Goal: Task Accomplishment & Management: Manage account settings

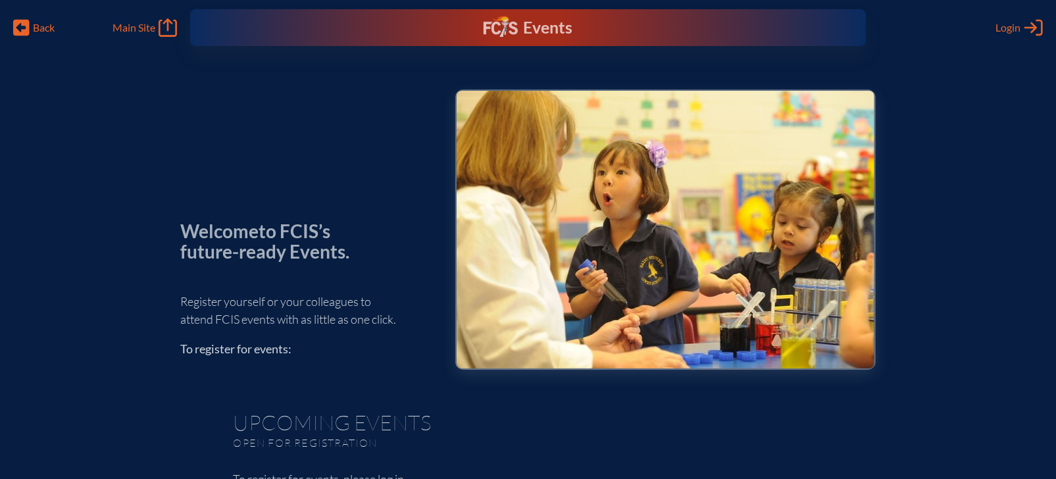
click at [534, 30] on div "Events" at bounding box center [528, 28] width 89 height 24
click at [544, 20] on div "Events" at bounding box center [528, 28] width 89 height 24
click at [1025, 31] on icon "Log in or Create Account" at bounding box center [1034, 27] width 18 height 18
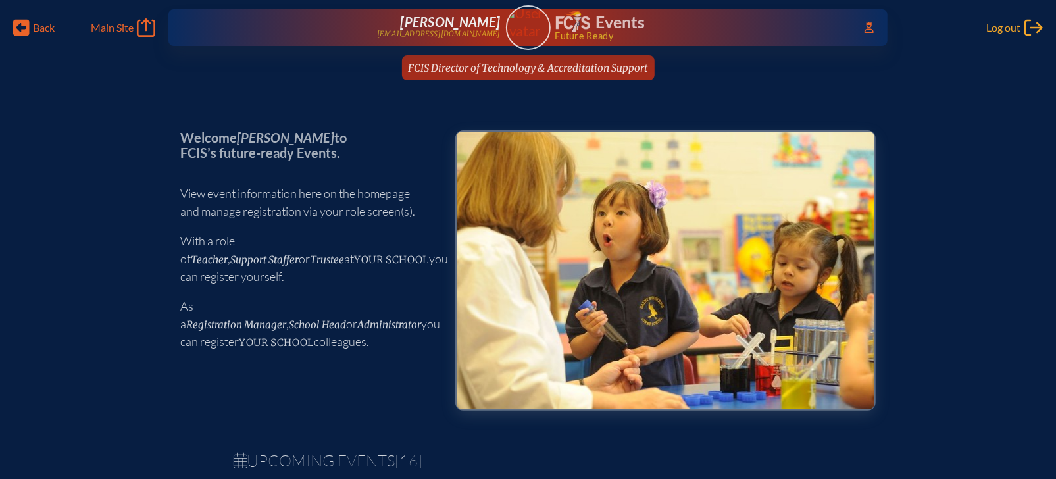
click at [1006, 28] on span "Log out" at bounding box center [1004, 27] width 34 height 13
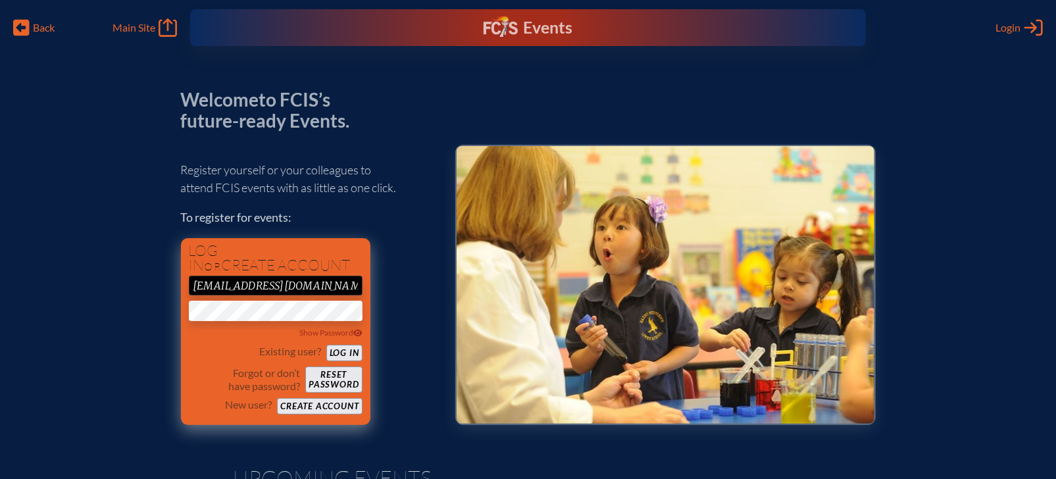
drag, startPoint x: 278, startPoint y: 286, endPoint x: 198, endPoint y: 284, distance: 80.3
click at [198, 284] on input "[EMAIL_ADDRESS][DOMAIN_NAME]" at bounding box center [276, 286] width 174 height 20
type input "[EMAIL_ADDRESS][DOMAIN_NAME]"
click at [350, 354] on button "Log in" at bounding box center [344, 353] width 36 height 16
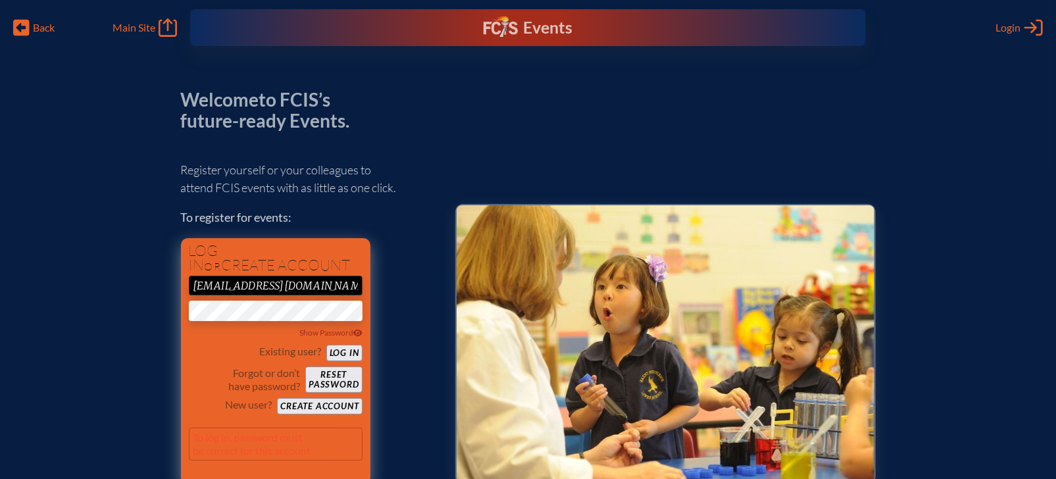
scroll to position [121, 0]
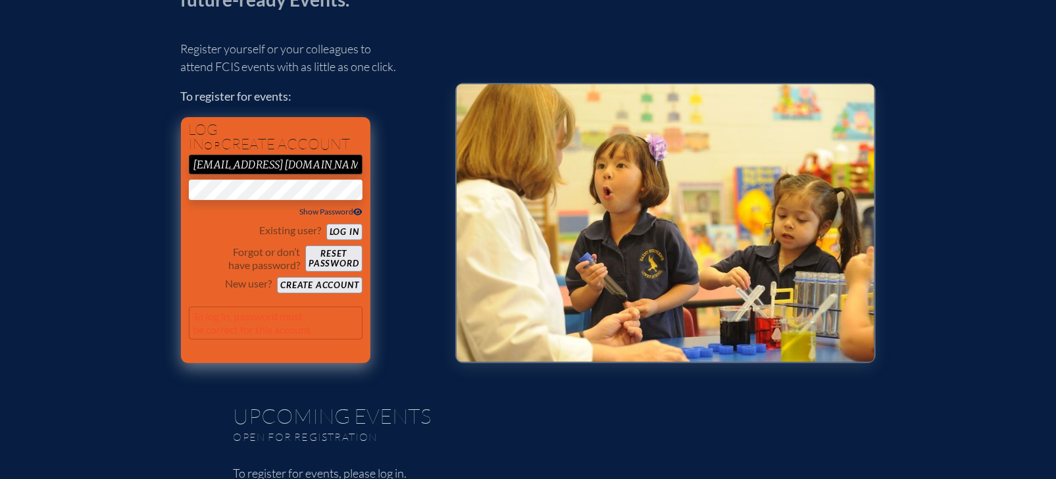
click at [358, 206] on div "Show Password" at bounding box center [276, 211] width 174 height 13
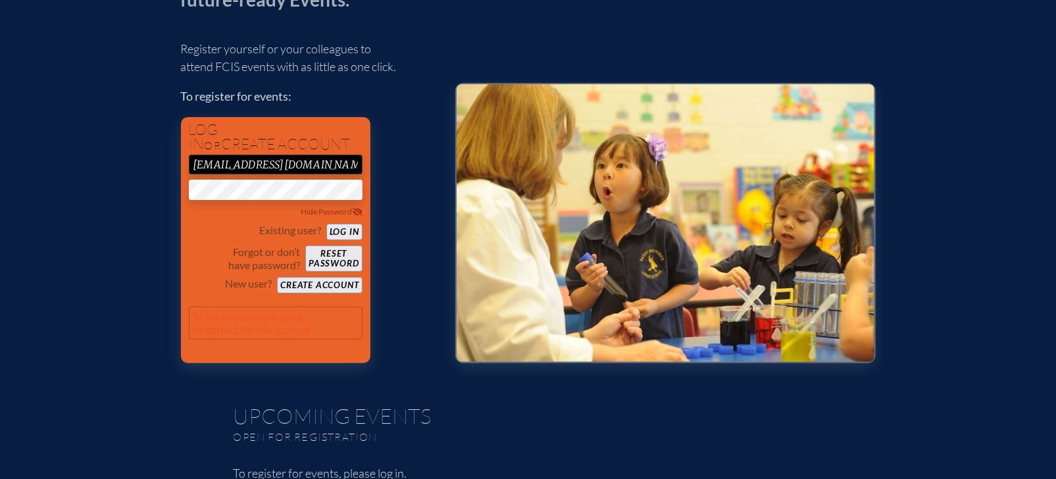
click at [395, 148] on div "Register yourself or your colleagues to attend FCIS events with as little as on…" at bounding box center [307, 195] width 253 height 335
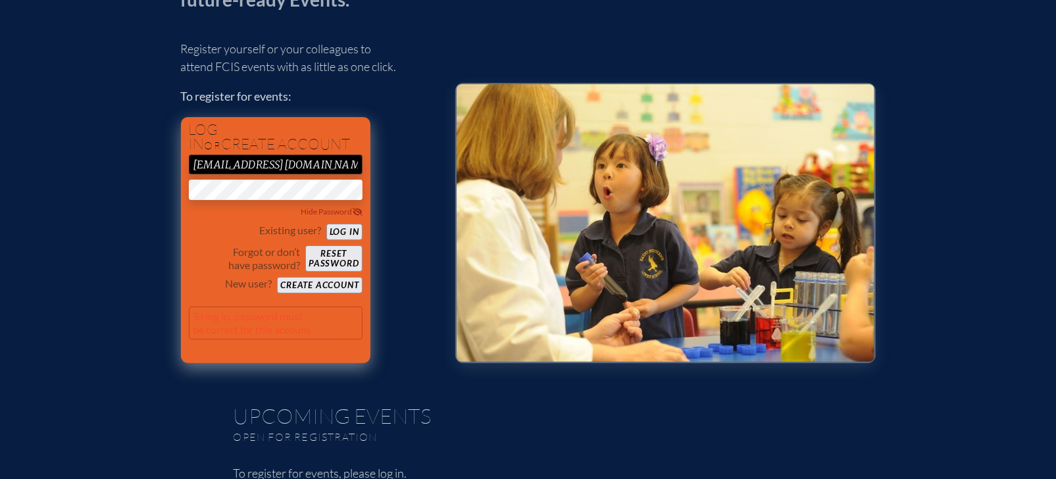
click at [346, 230] on button "Log in" at bounding box center [344, 232] width 36 height 16
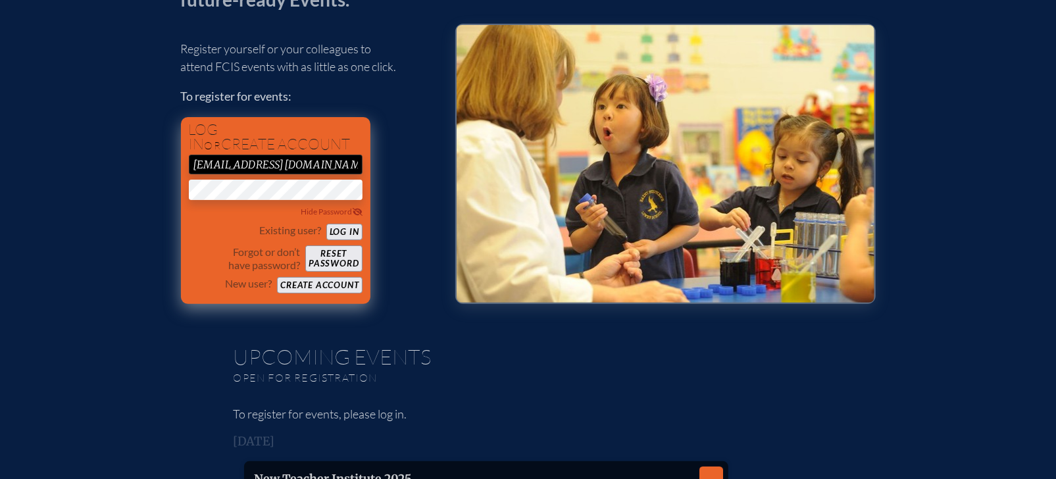
scroll to position [62, 0]
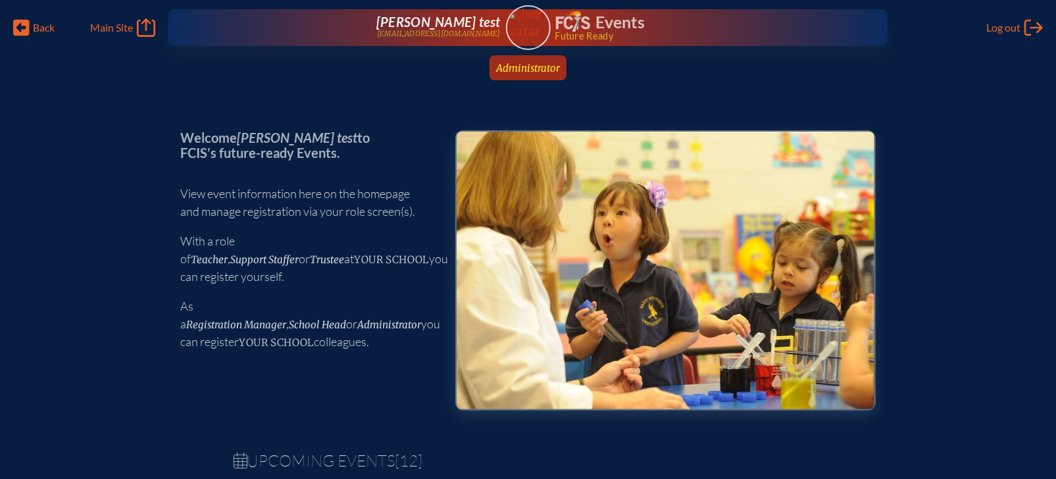
click at [554, 70] on span "Administrator" at bounding box center [528, 68] width 64 height 13
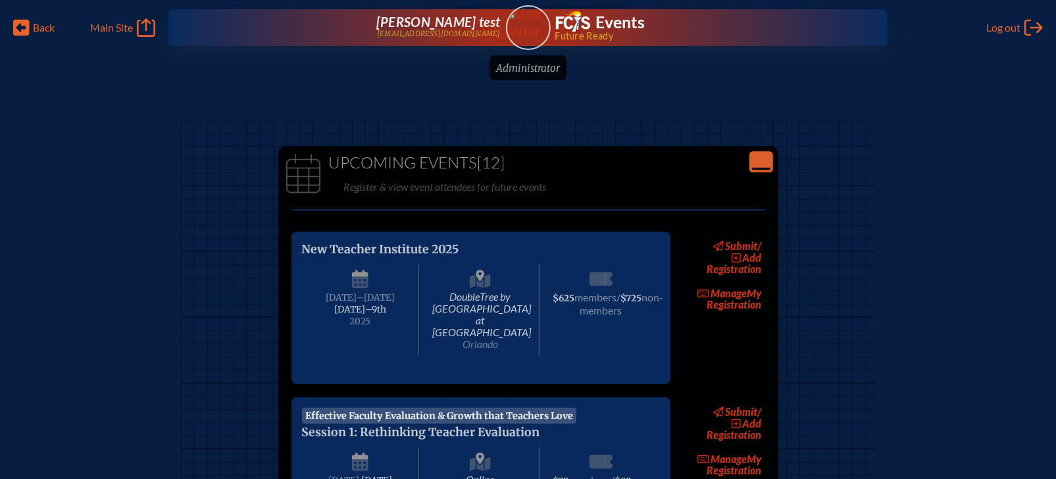
click at [760, 158] on icon "Close Console" at bounding box center [761, 162] width 18 height 18
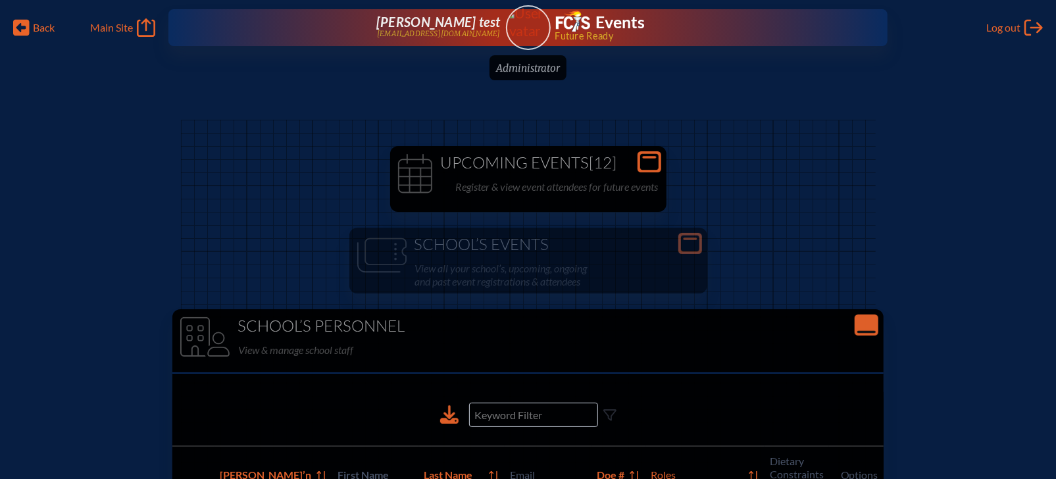
click at [858, 322] on icon "Close Console" at bounding box center [867, 325] width 18 height 18
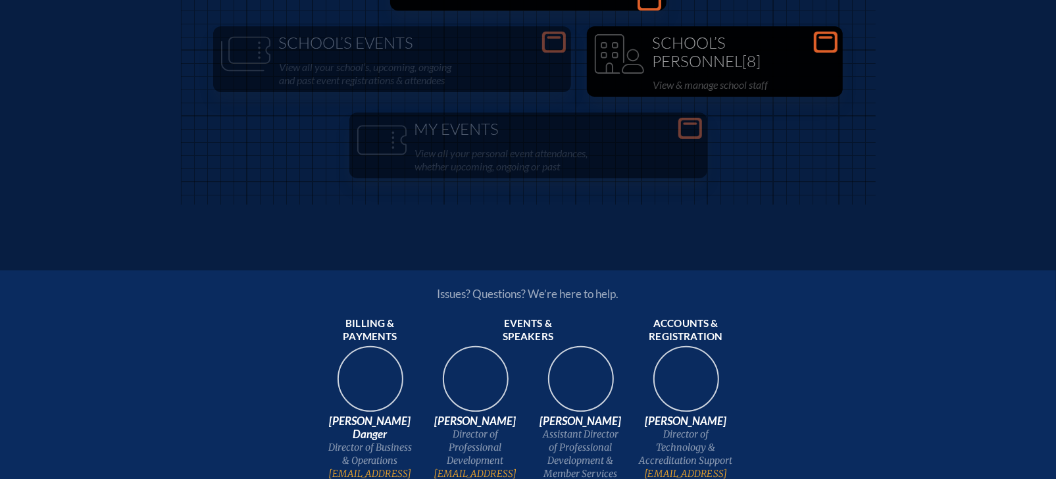
scroll to position [200, 0]
click at [755, 85] on p "View & manage school staff" at bounding box center [744, 86] width 182 height 18
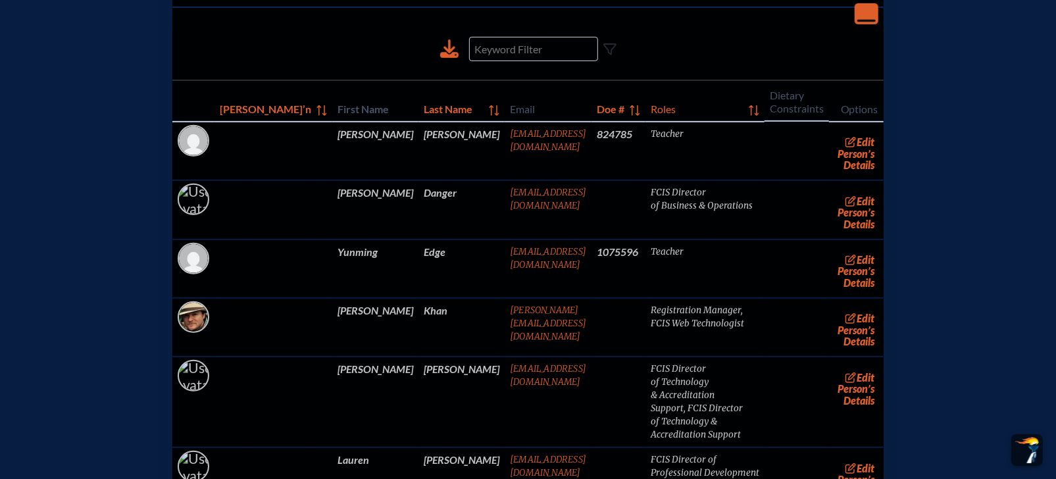
scroll to position [364, 0]
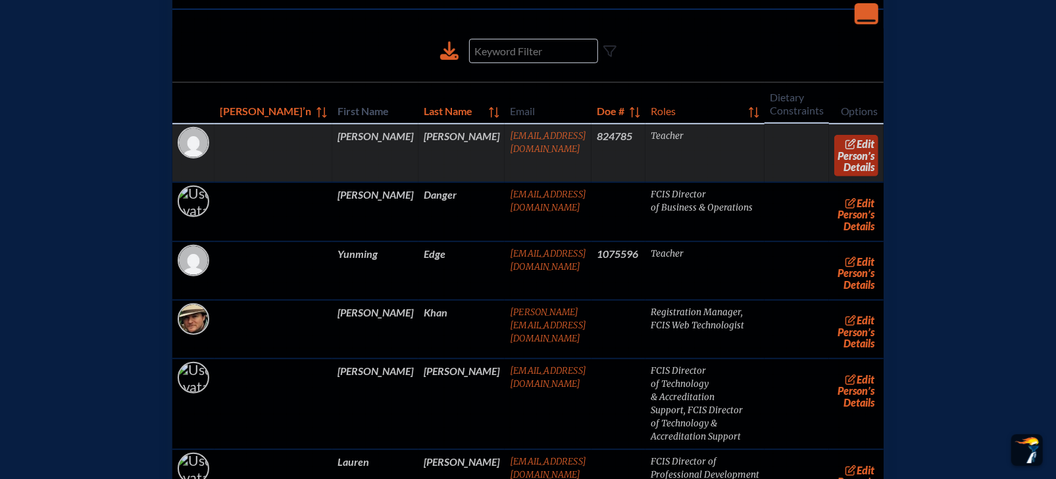
click at [839, 154] on link "edit Person’s Details" at bounding box center [857, 155] width 44 height 41
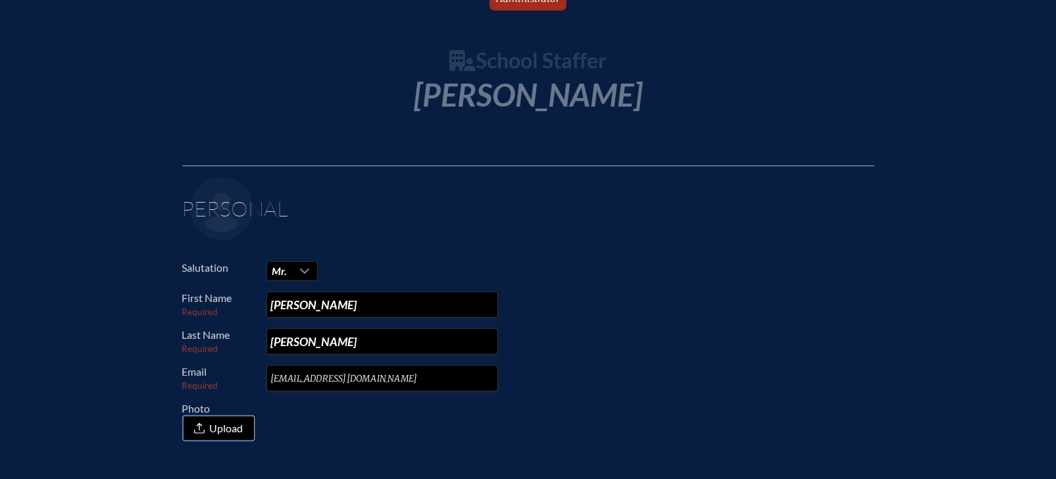
scroll to position [83, 0]
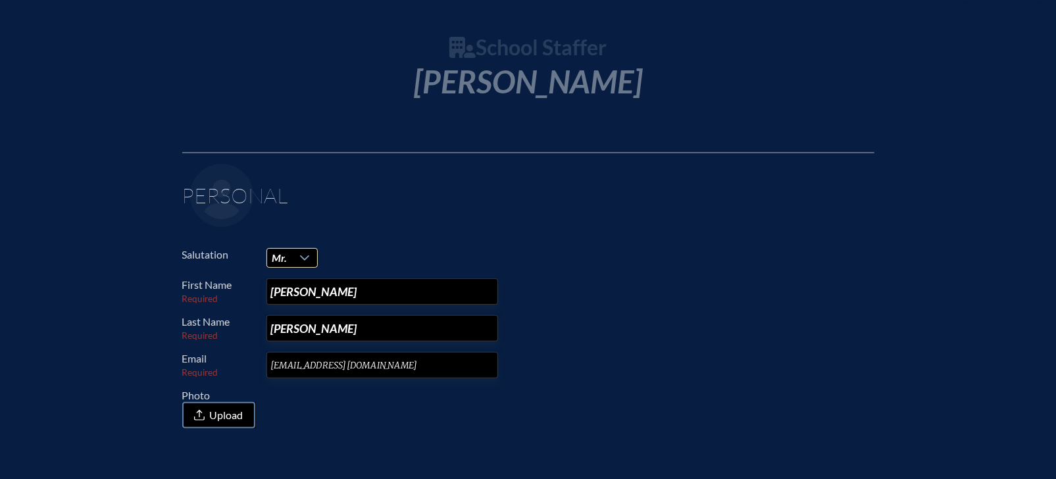
click at [307, 263] on div at bounding box center [305, 258] width 25 height 18
click at [303, 300] on li "Mrs." at bounding box center [292, 301] width 51 height 18
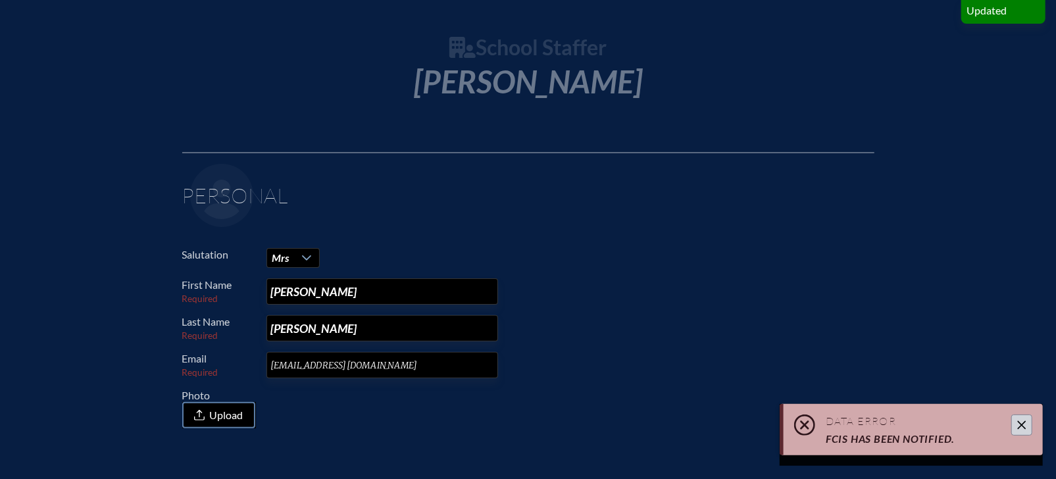
click at [582, 276] on div "Salutation Mrs First Name Required Melissa Last Name Required Alton Email Requi…" at bounding box center [528, 338] width 692 height 180
click at [581, 276] on div "Salutation Mrs First Name Required Melissa Last Name Required Alton Email Requi…" at bounding box center [528, 338] width 692 height 180
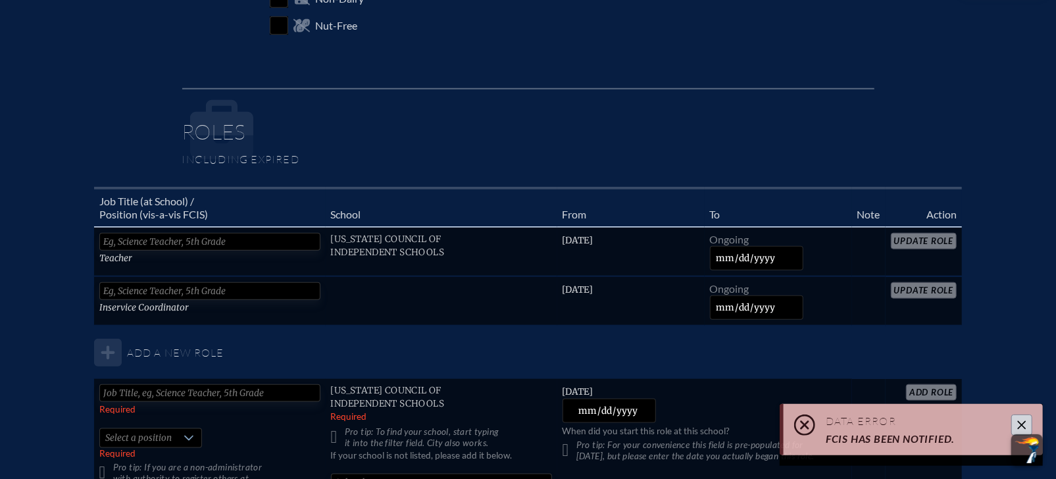
scroll to position [0, 0]
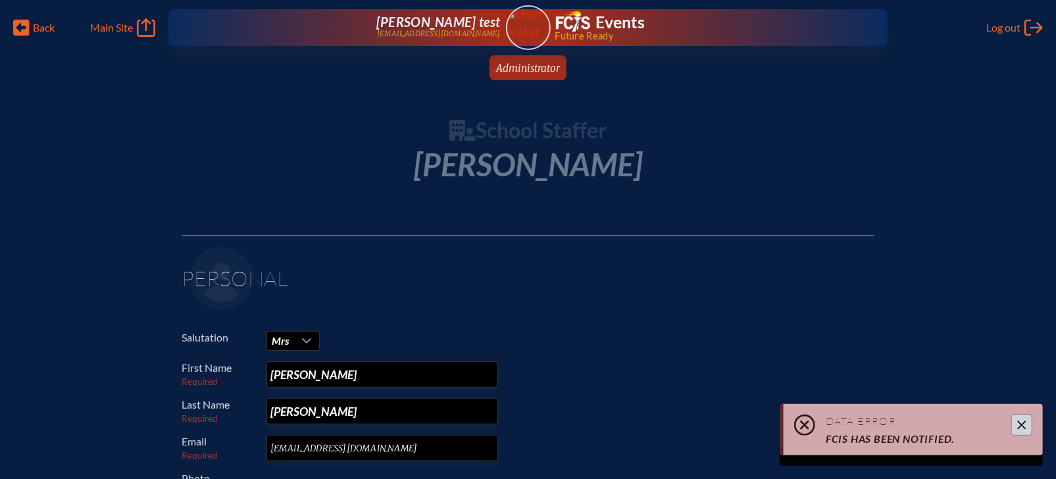
click at [1030, 424] on button "Close" at bounding box center [1022, 425] width 21 height 21
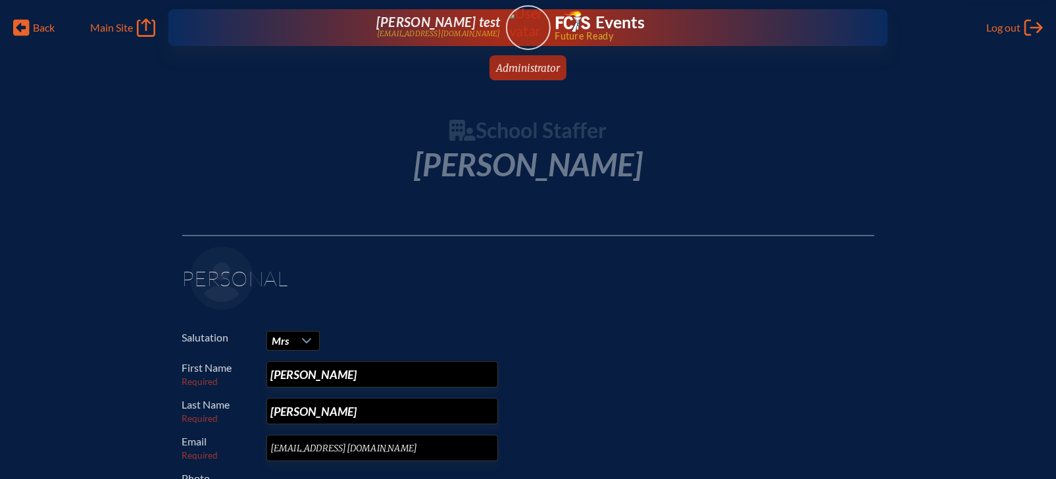
click at [856, 407] on p "Last Name Required Alton" at bounding box center [523, 411] width 682 height 26
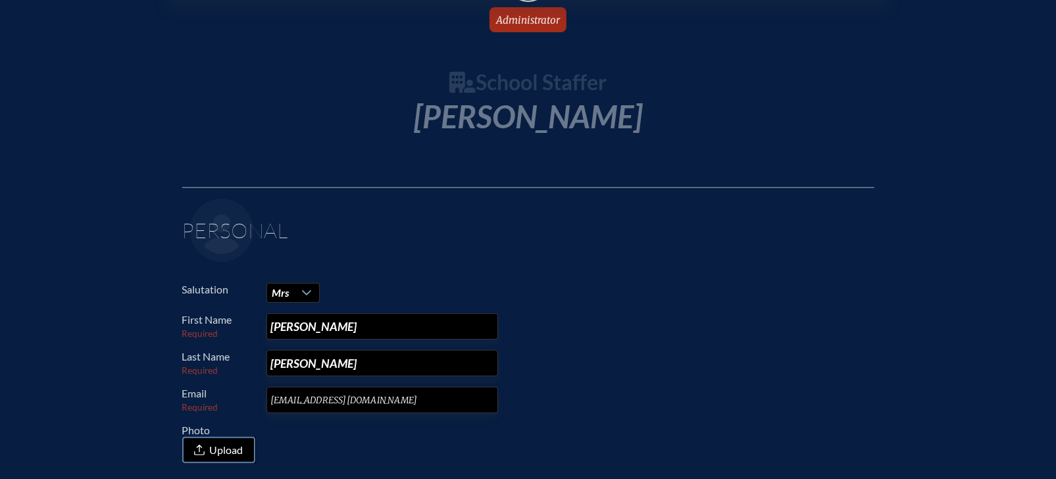
scroll to position [50, 0]
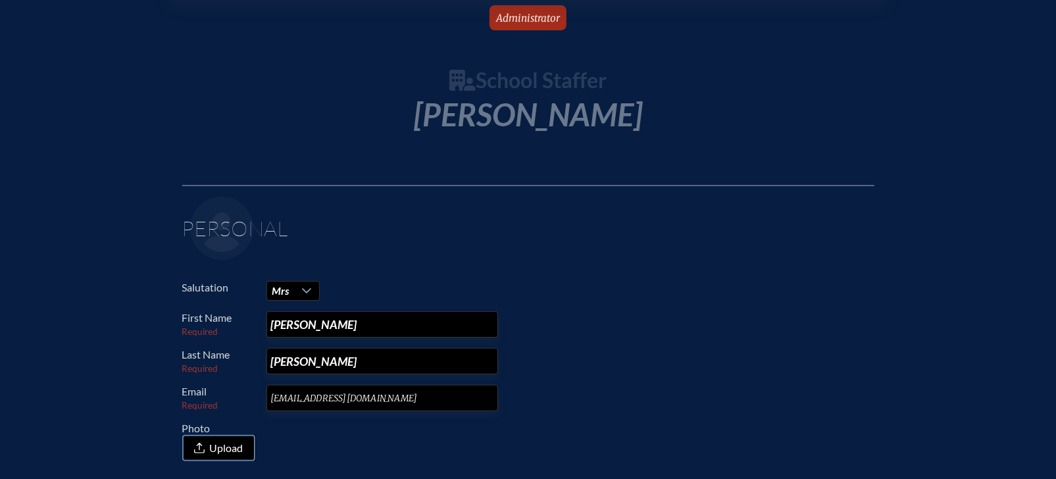
click at [490, 230] on p at bounding box center [532, 228] width 685 height 63
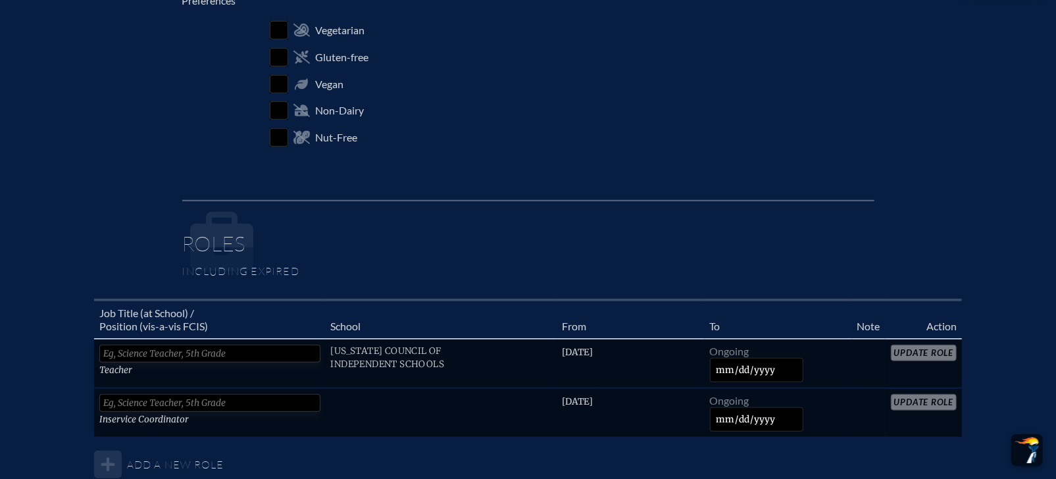
scroll to position [0, 0]
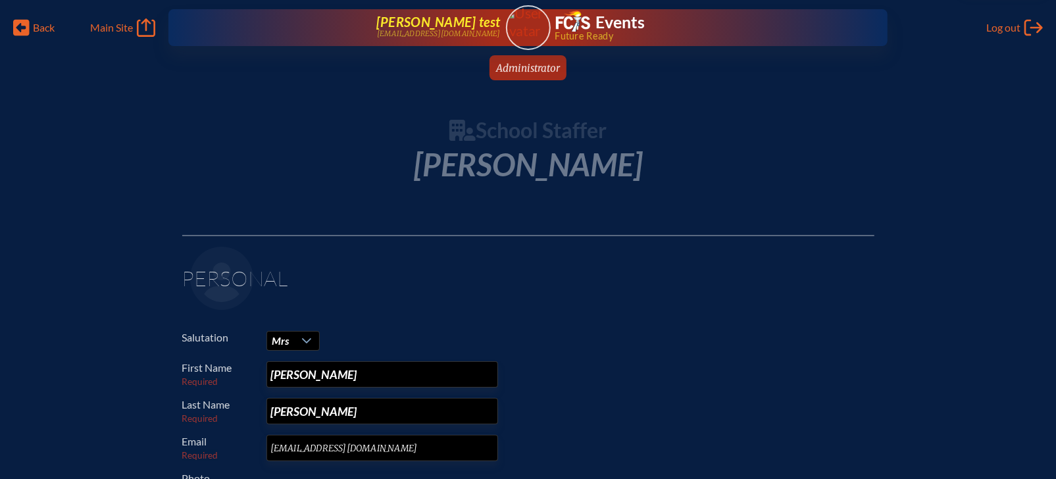
click at [492, 23] on span "Evelyn test" at bounding box center [439, 22] width 124 height 16
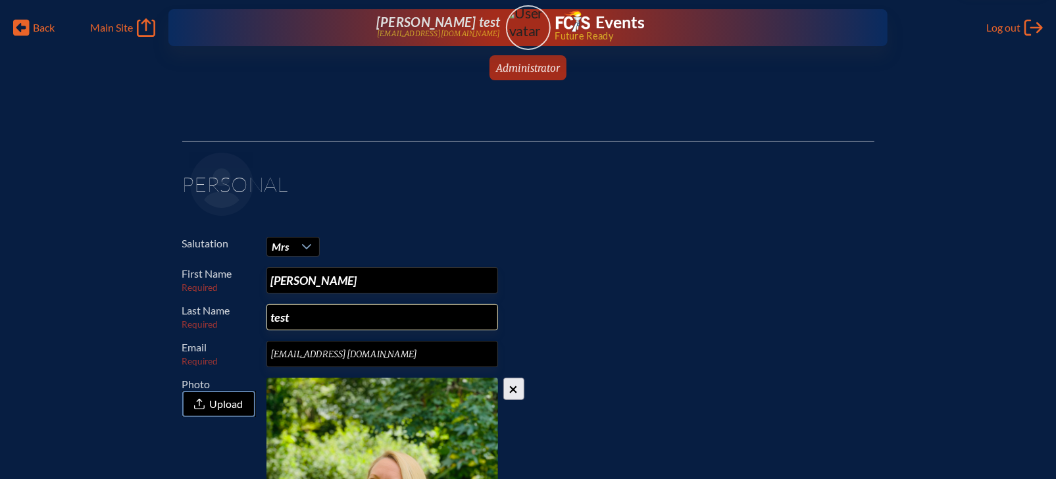
click at [276, 318] on input "test" at bounding box center [383, 317] width 232 height 26
type input "Test"
click at [420, 209] on p at bounding box center [532, 184] width 685 height 63
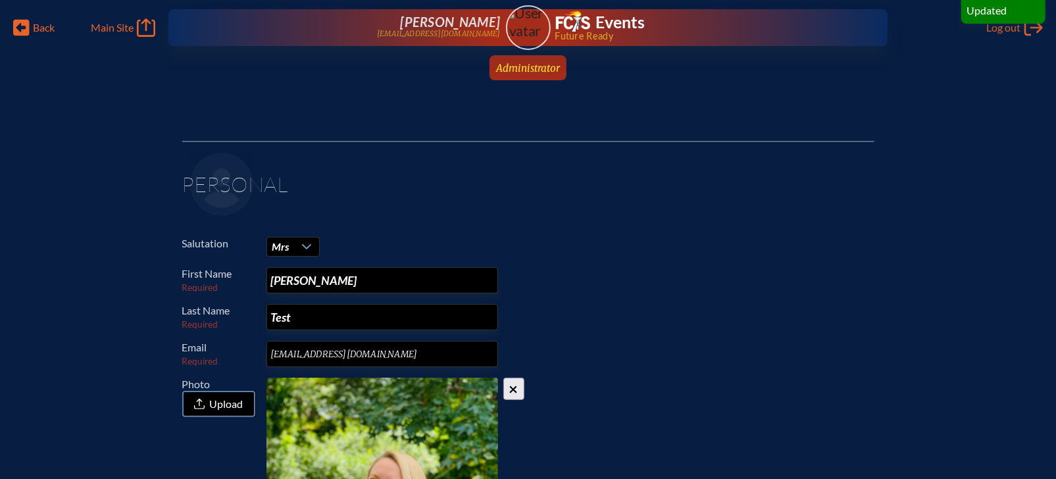
click at [538, 70] on span "Administrator" at bounding box center [528, 68] width 64 height 13
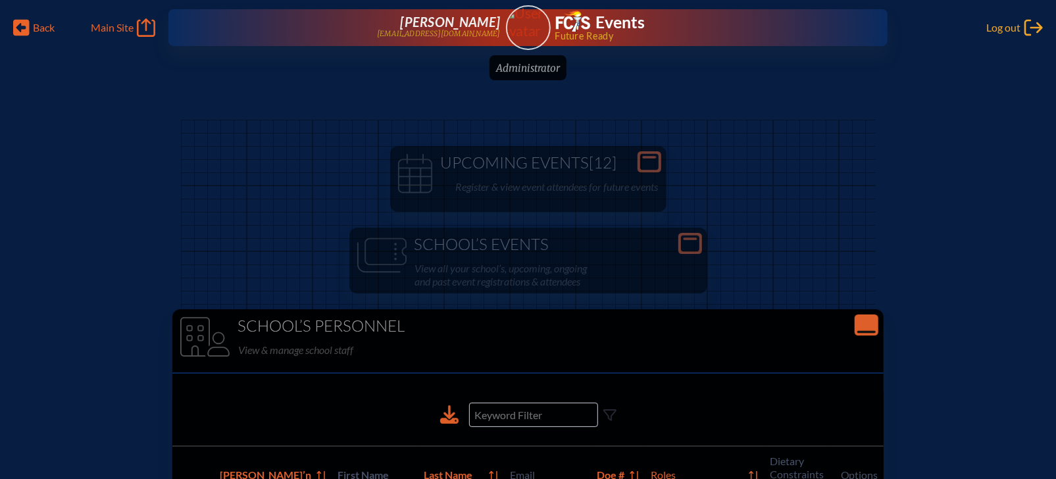
click at [1029, 29] on icon "Log out" at bounding box center [1034, 27] width 18 height 18
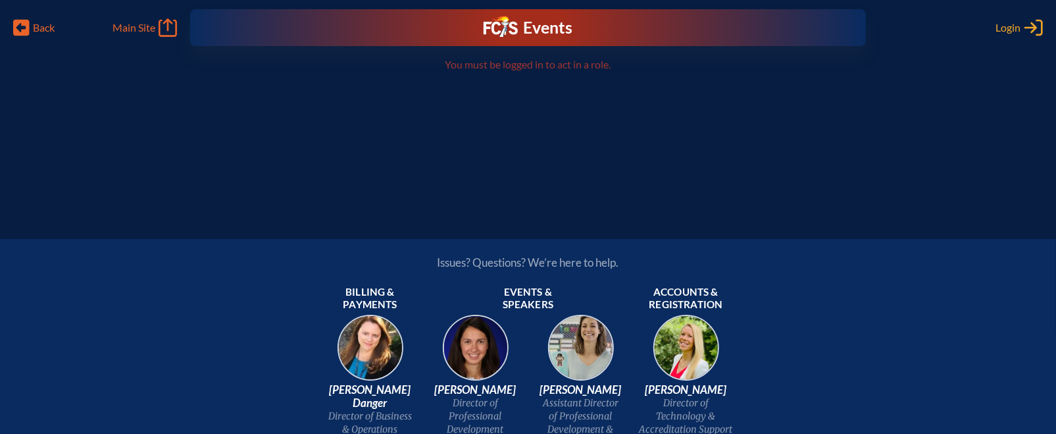
click at [1025, 26] on icon "Log in or Create Account" at bounding box center [1034, 27] width 18 height 18
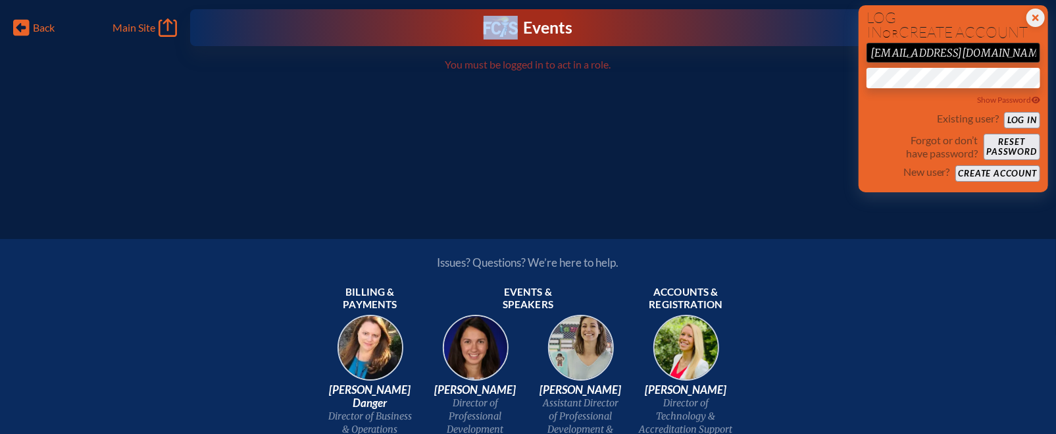
click at [1025, 26] on div "Close Login Area Log in or create account [EMAIL_ADDRESS][DOMAIN_NAME] Show Pas…" at bounding box center [961, 27] width 164 height 18
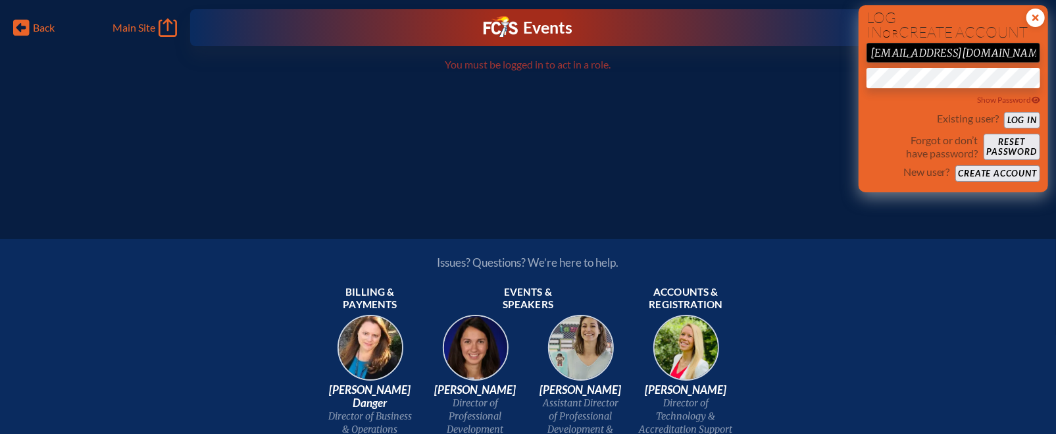
click at [1037, 16] on icon "Close Login Area" at bounding box center [1036, 18] width 18 height 18
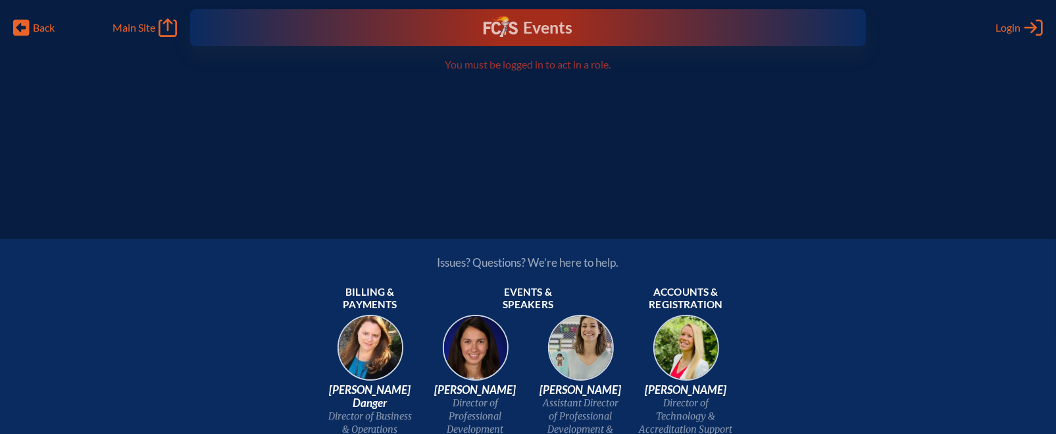
click at [517, 21] on img at bounding box center [501, 26] width 34 height 21
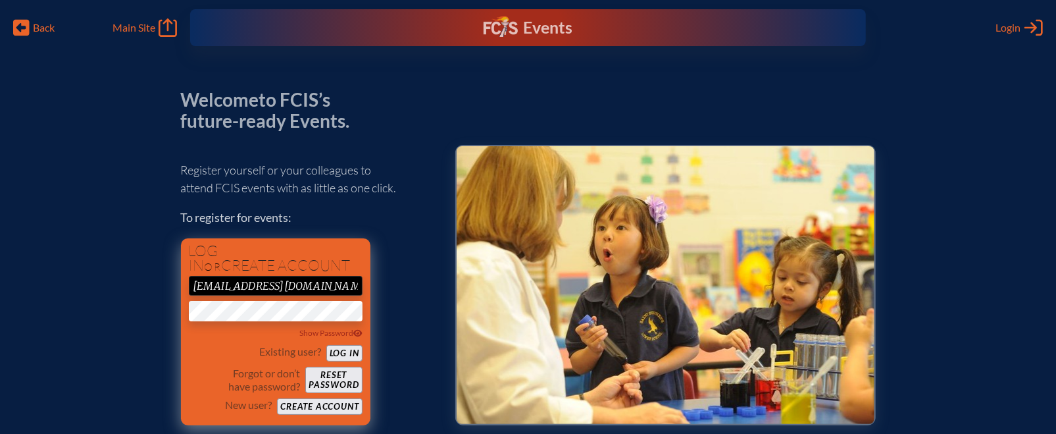
drag, startPoint x: 201, startPoint y: 286, endPoint x: 346, endPoint y: 286, distance: 144.8
click at [346, 286] on input "[EMAIL_ADDRESS][DOMAIN_NAME]" at bounding box center [276, 286] width 174 height 20
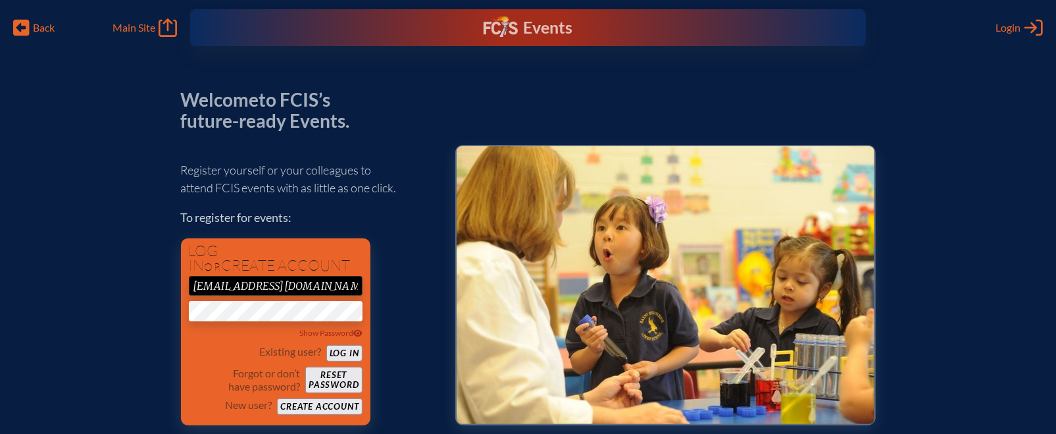
type input "[EMAIL_ADDRESS][DOMAIN_NAME]"
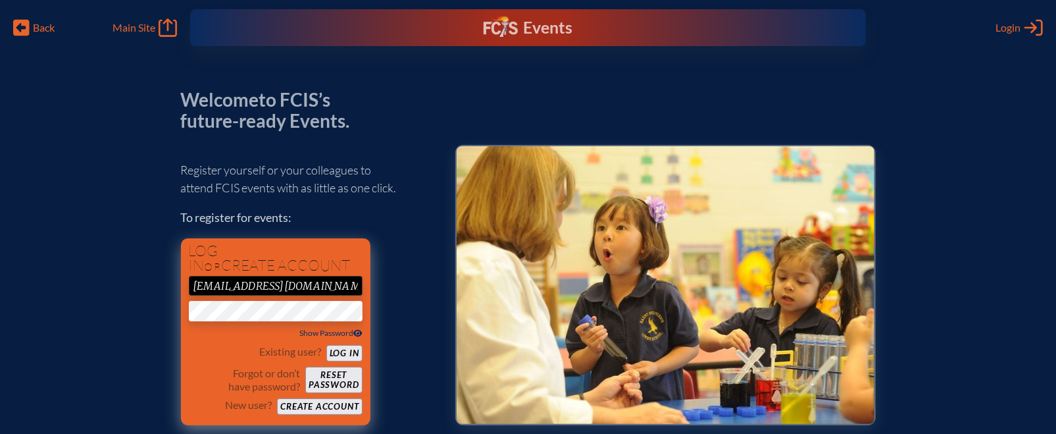
click at [355, 333] on icon at bounding box center [357, 333] width 9 height 8
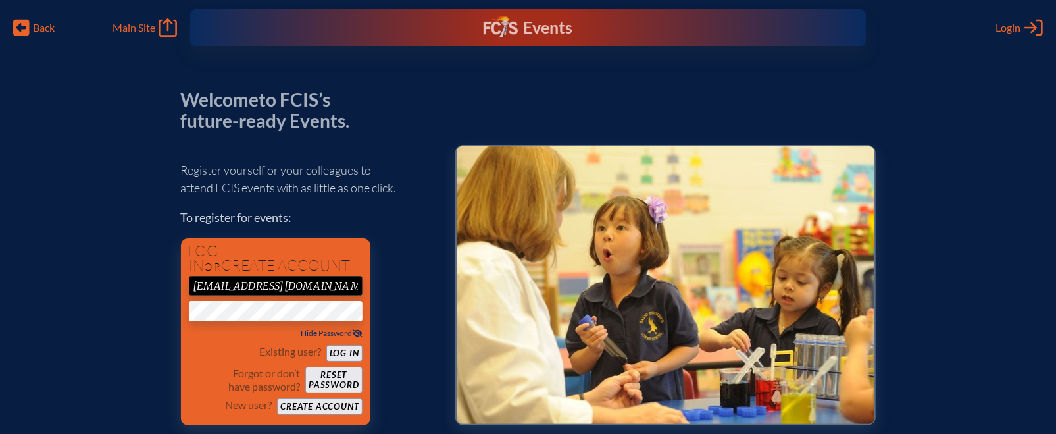
click at [415, 246] on div "Register yourself or your colleagues to attend FCIS events with as little as on…" at bounding box center [307, 287] width 253 height 276
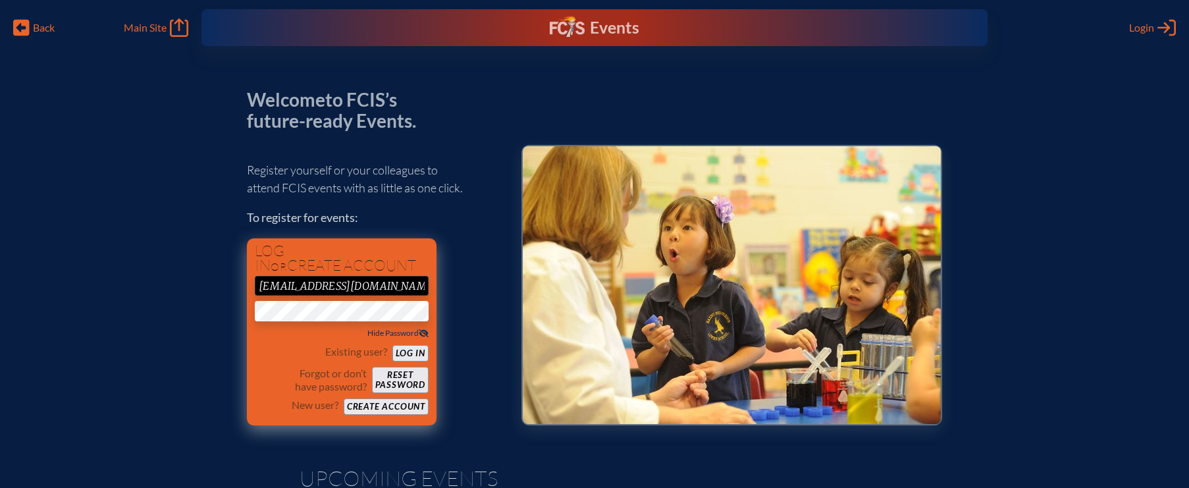
click at [420, 352] on button "Log in" at bounding box center [410, 353] width 36 height 16
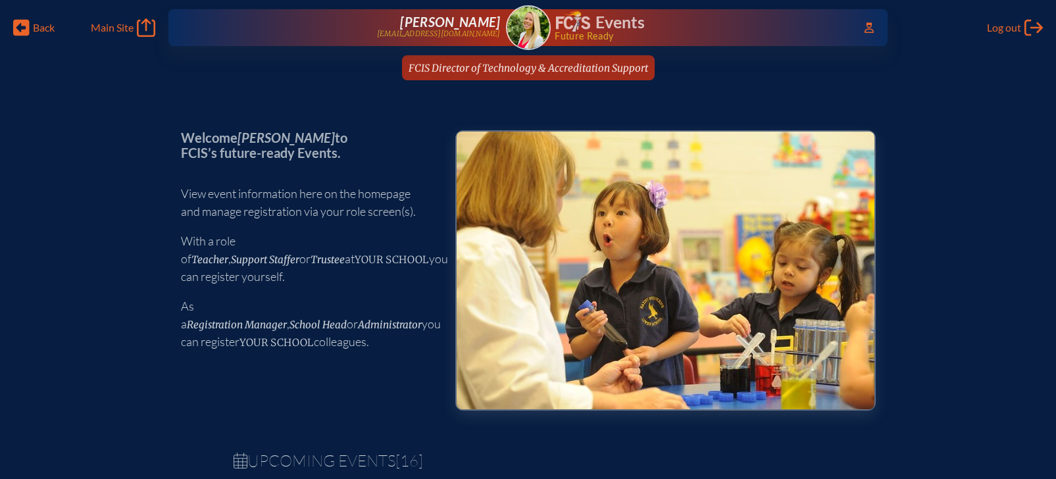
scroll to position [261, 0]
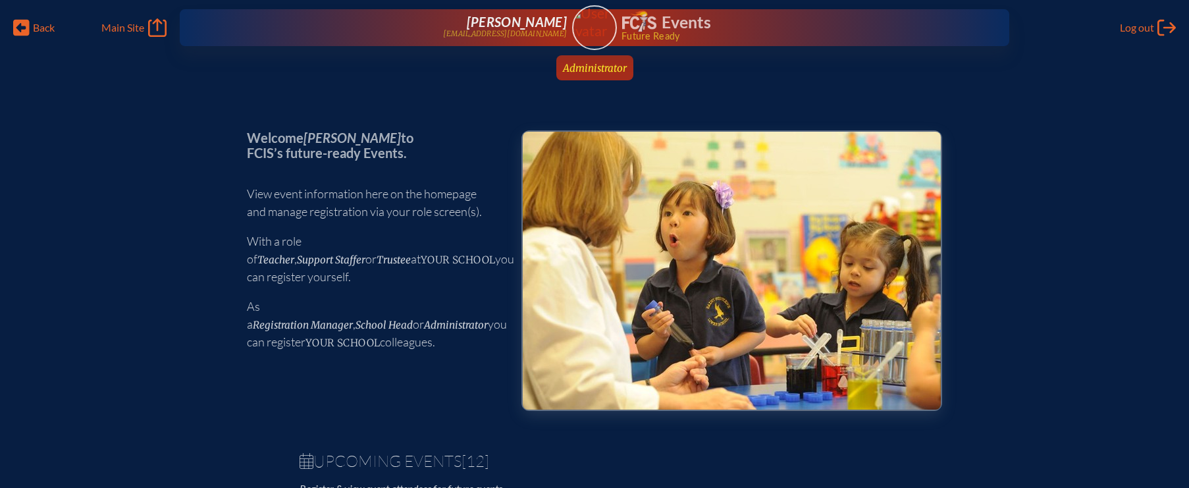
click at [594, 68] on span "Administrator" at bounding box center [595, 68] width 64 height 13
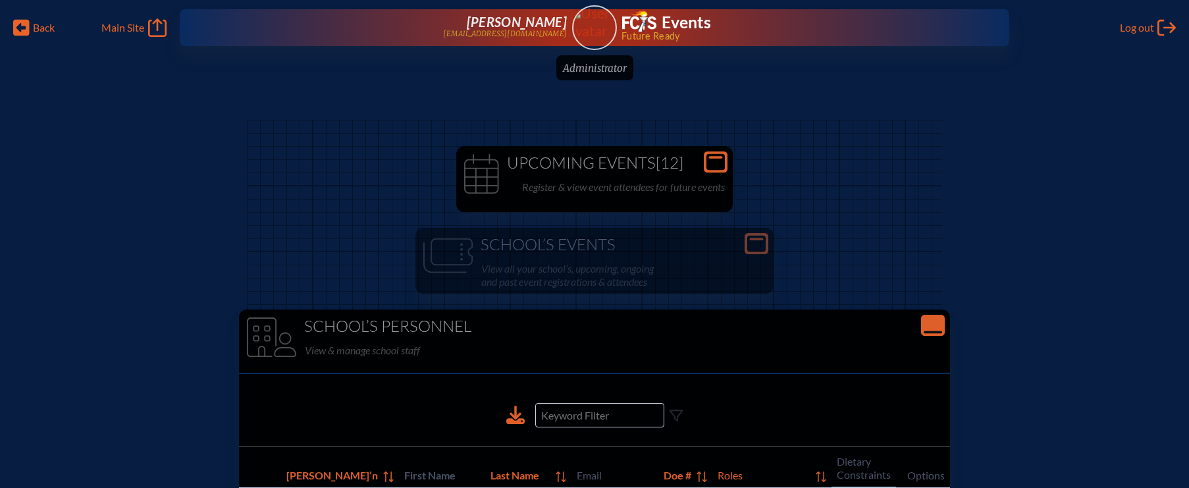
click at [649, 182] on p "Register & view event attendees for future events" at bounding box center [623, 187] width 203 height 18
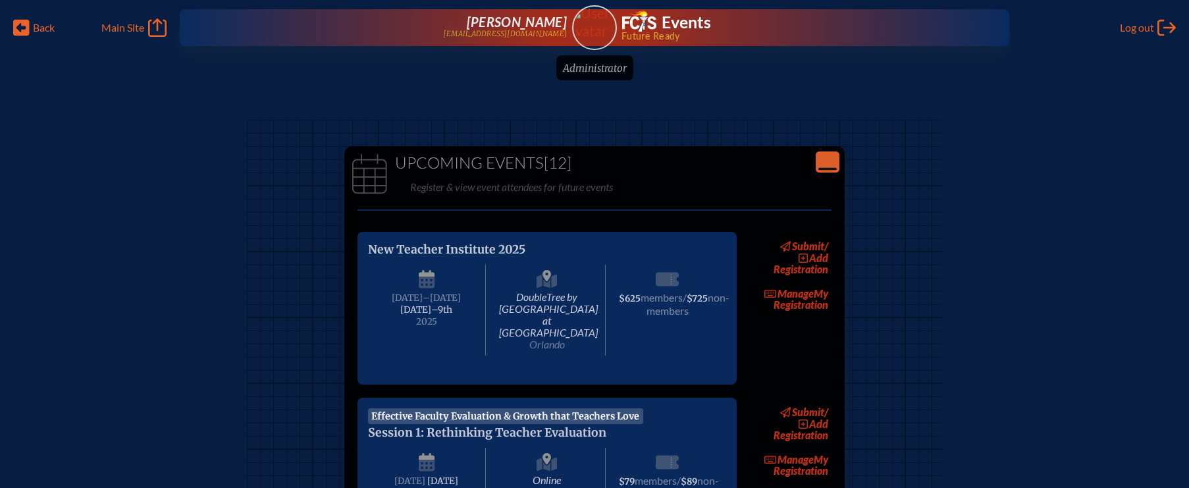
click at [649, 182] on p "Register & view event attendees for future events" at bounding box center [623, 187] width 427 height 18
click at [644, 183] on p "Register & view event attendees for future events" at bounding box center [623, 187] width 427 height 18
click at [826, 164] on icon "Close Console" at bounding box center [827, 162] width 18 height 18
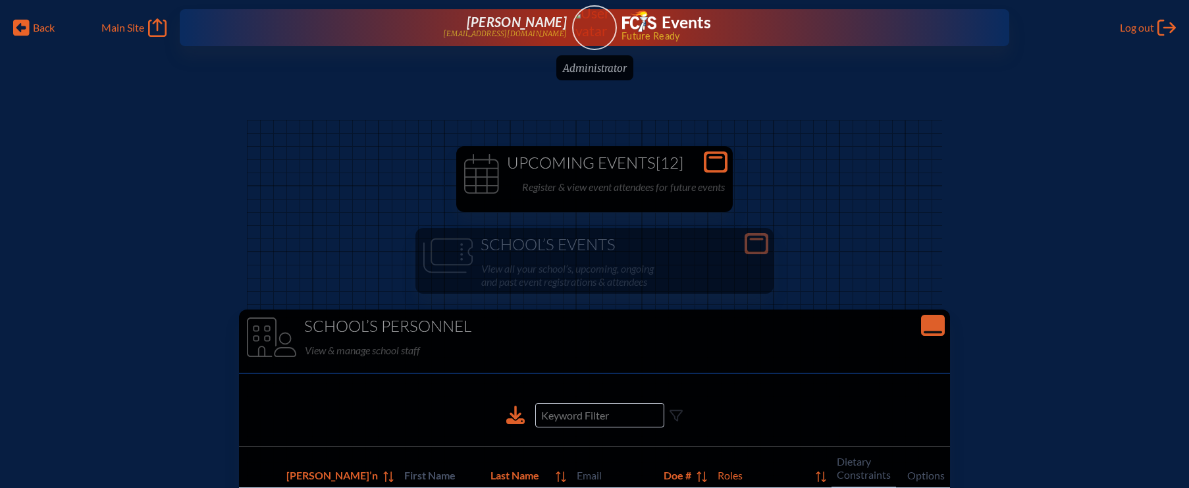
click at [924, 323] on icon "Close Console" at bounding box center [933, 325] width 18 height 18
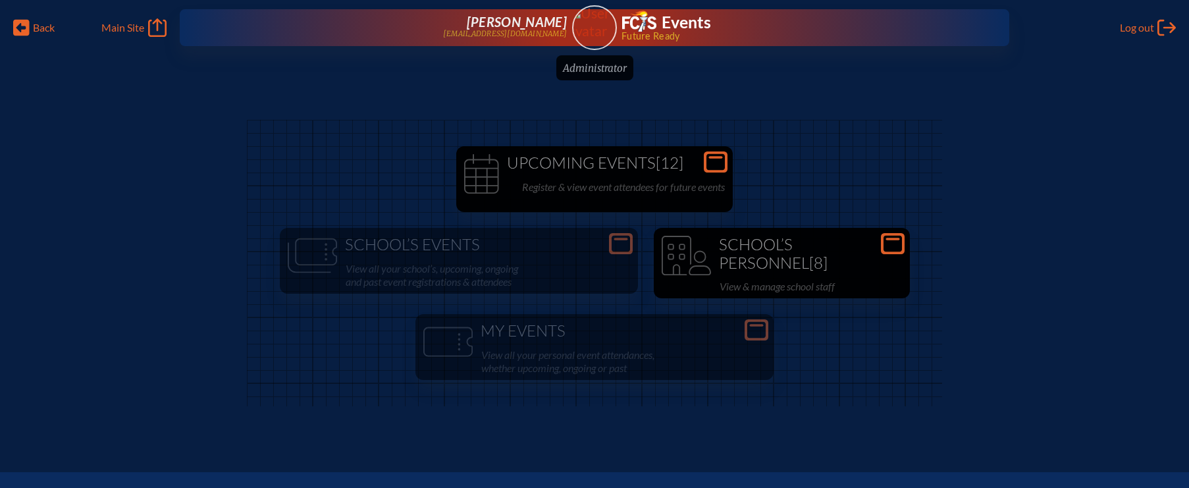
click at [768, 263] on h1 "School’s Personnel [8]" at bounding box center [782, 254] width 246 height 36
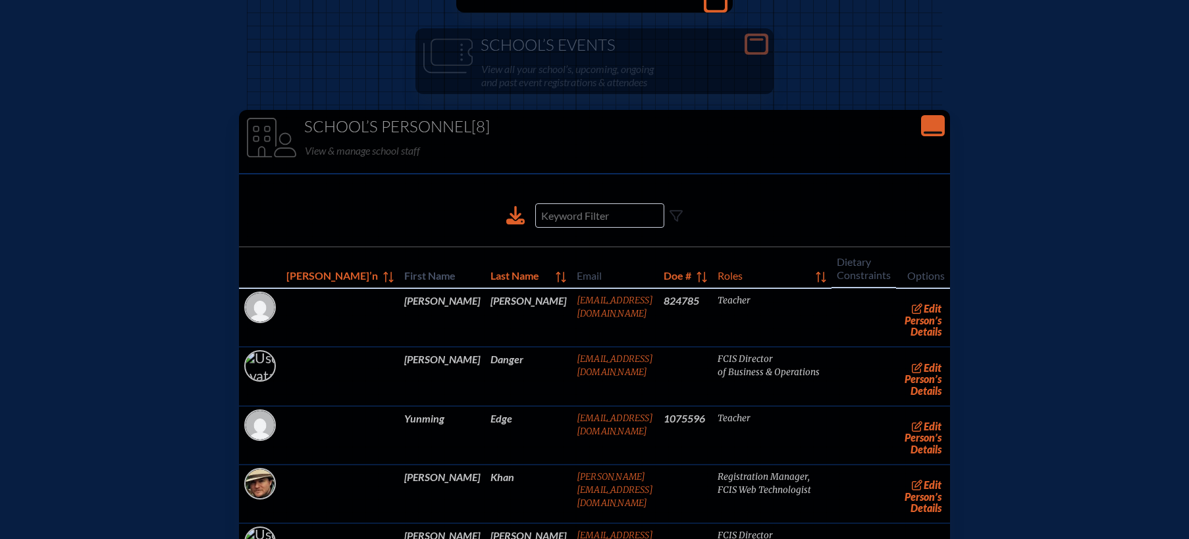
scroll to position [200, 0]
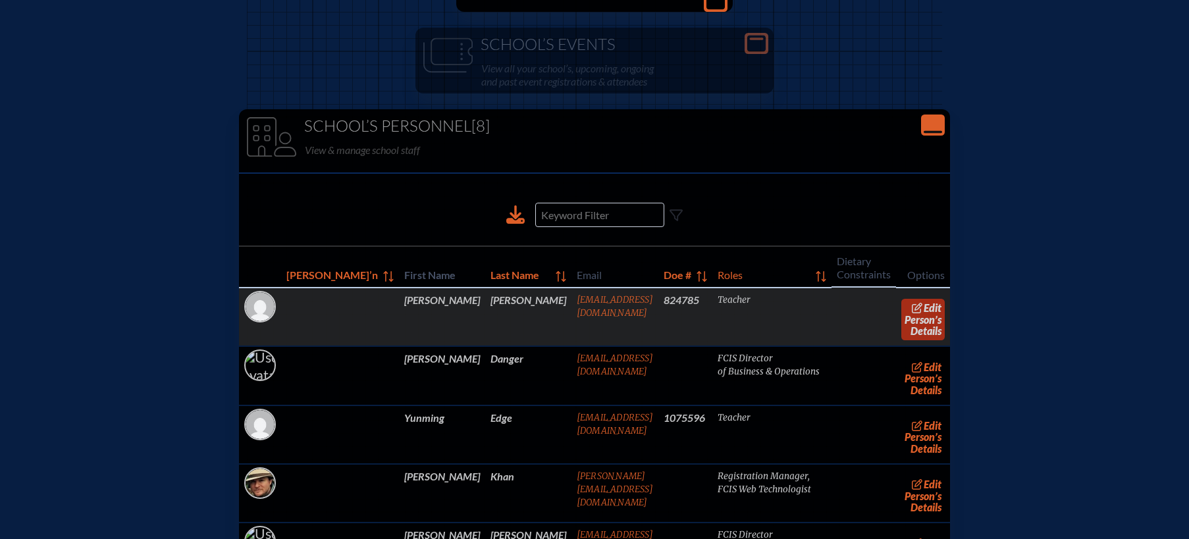
click at [912, 307] on icon at bounding box center [918, 308] width 12 height 11
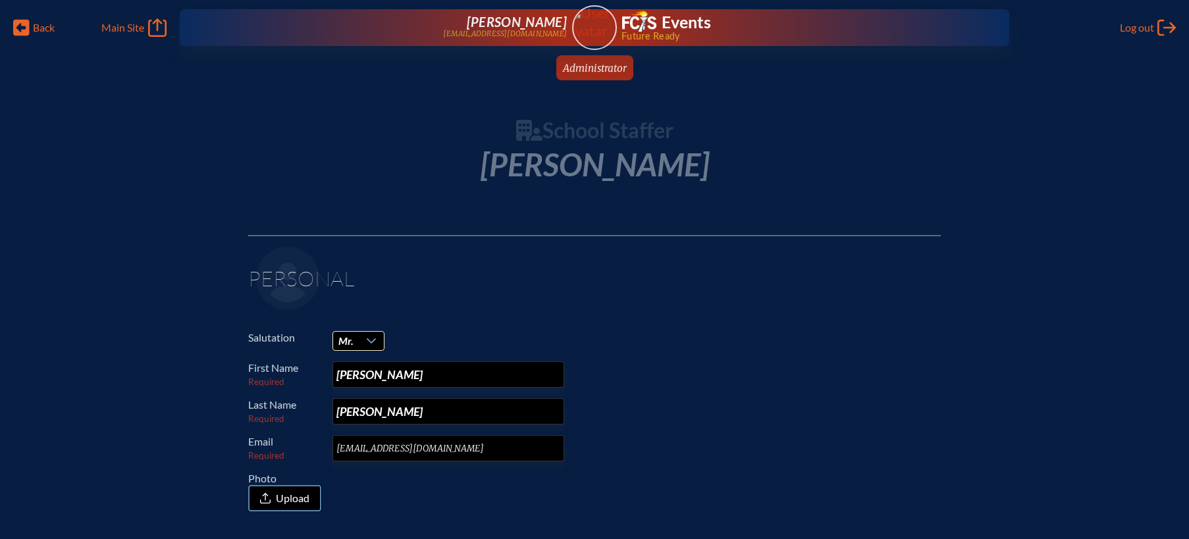
click at [370, 344] on icon at bounding box center [371, 341] width 11 height 11
click at [354, 382] on span "Mrs." at bounding box center [348, 382] width 20 height 13
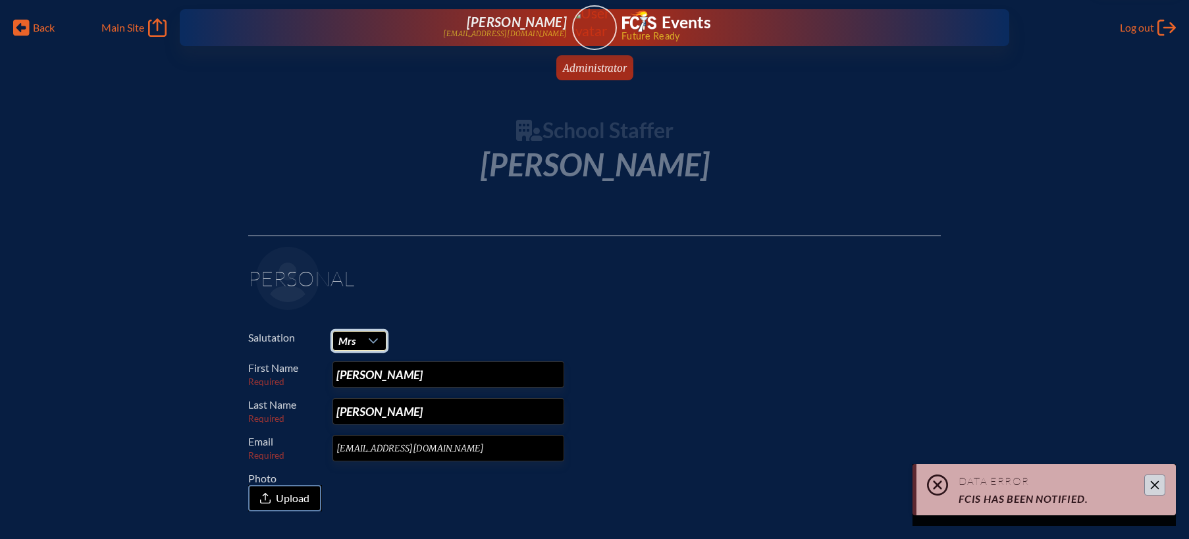
click at [357, 336] on span "Mrs" at bounding box center [347, 341] width 28 height 18
click at [358, 381] on li "Mrs." at bounding box center [358, 382] width 53 height 18
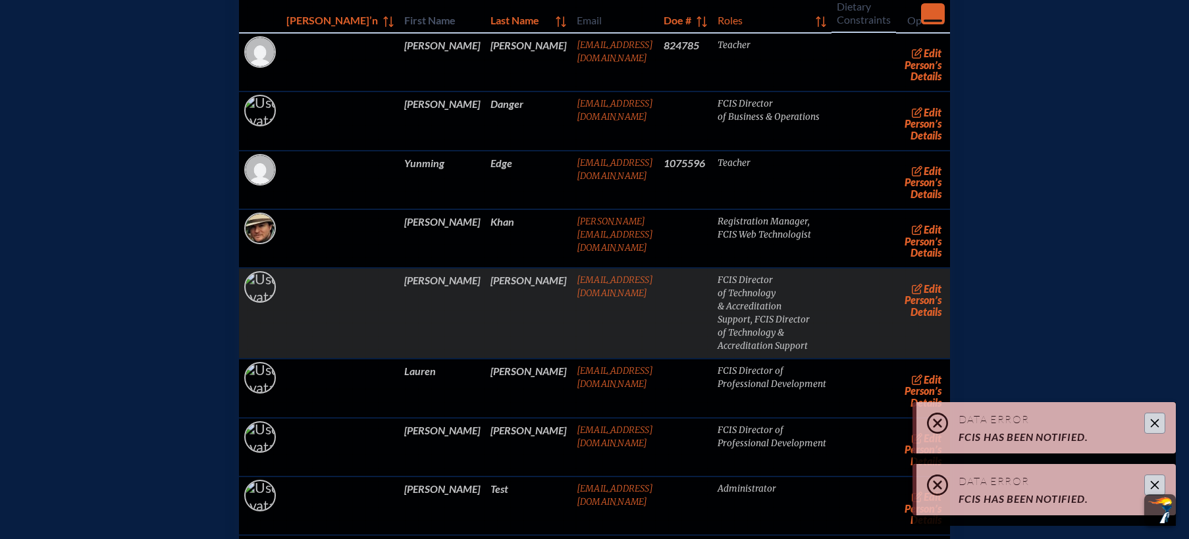
scroll to position [456, 0]
click at [901, 303] on link "edit Person’s Details" at bounding box center [923, 298] width 44 height 41
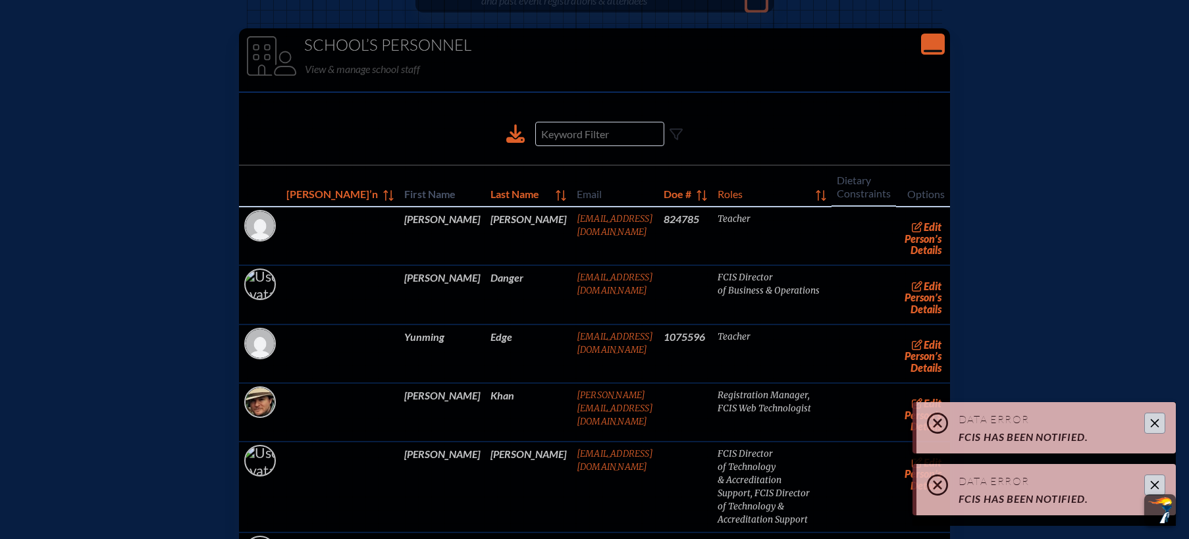
click at [1160, 426] on button "Close" at bounding box center [1154, 423] width 21 height 21
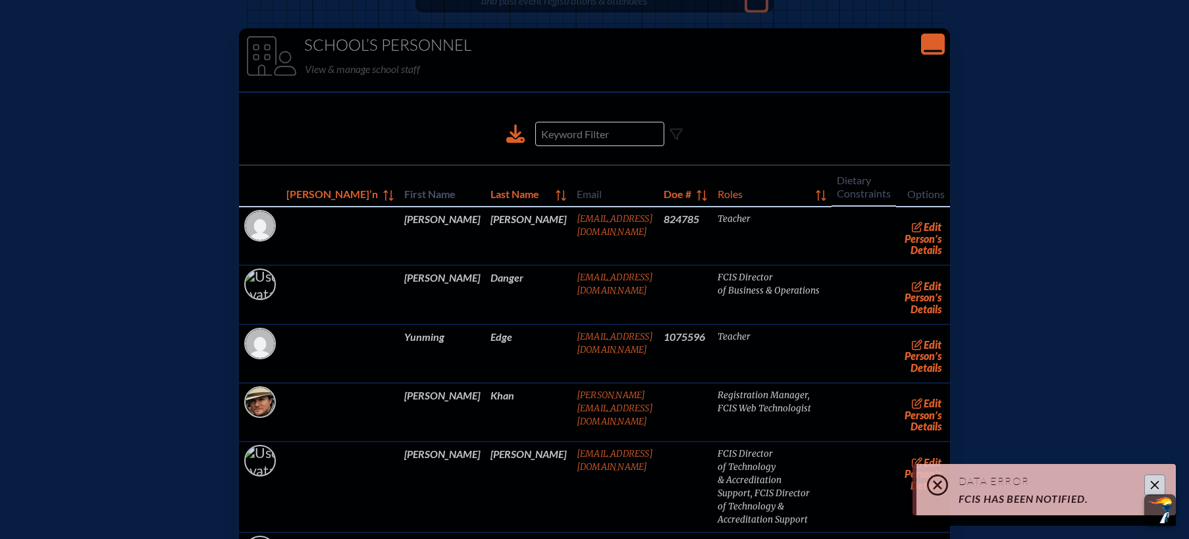
click at [1155, 480] on icon "Close" at bounding box center [1154, 485] width 11 height 11
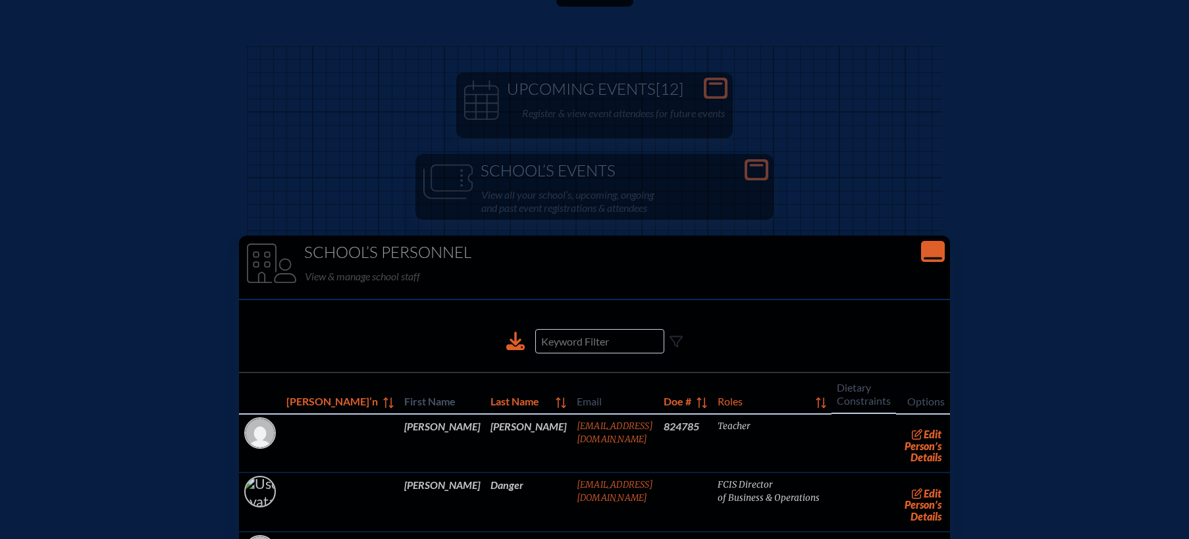
scroll to position [10, 0]
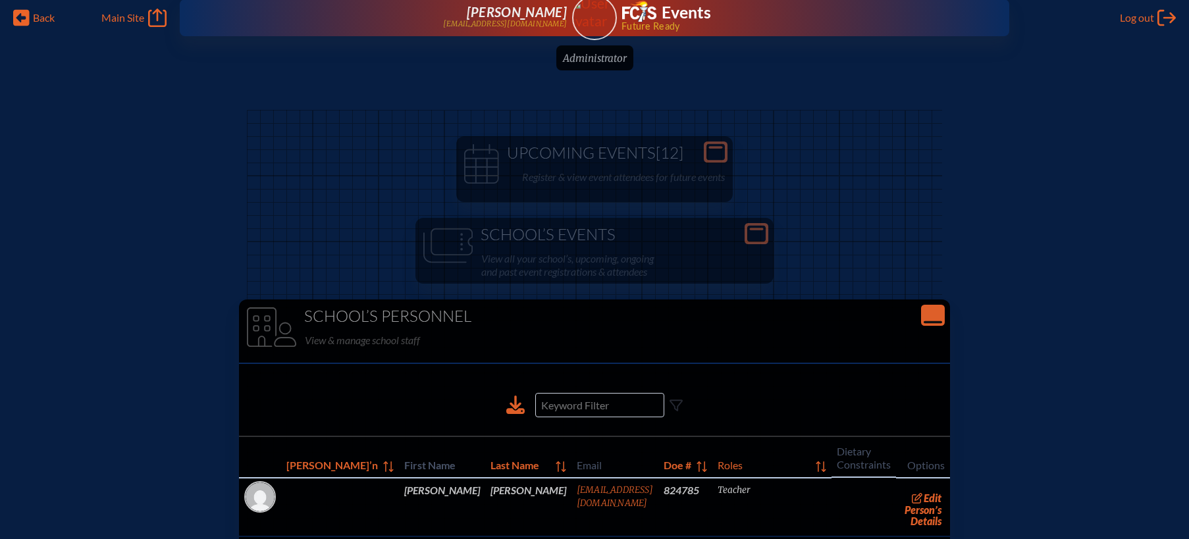
click at [924, 315] on icon "Close Console" at bounding box center [933, 315] width 18 height 18
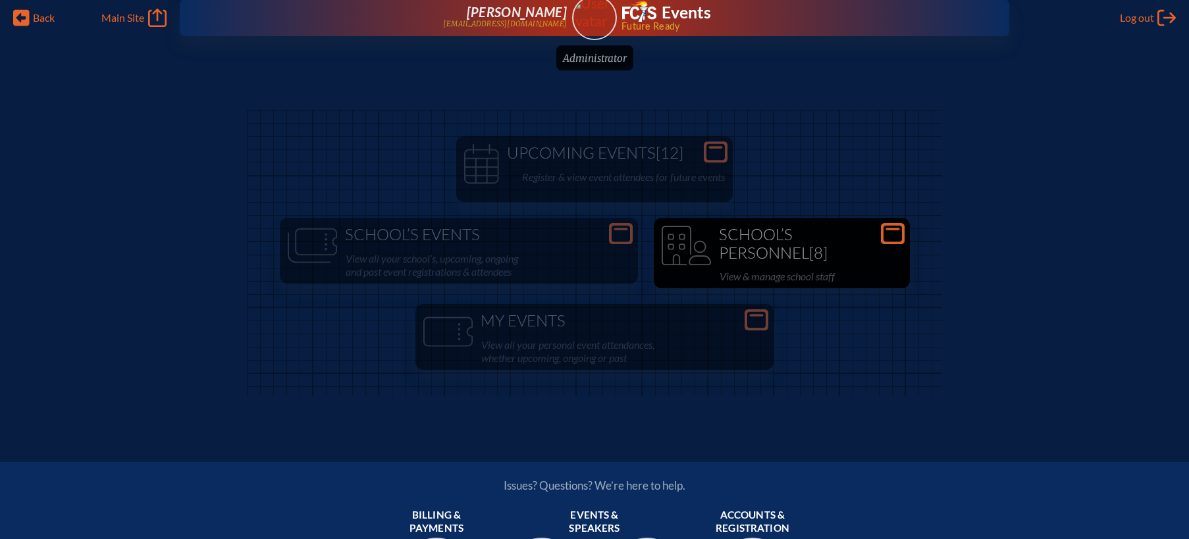
scroll to position [0, 0]
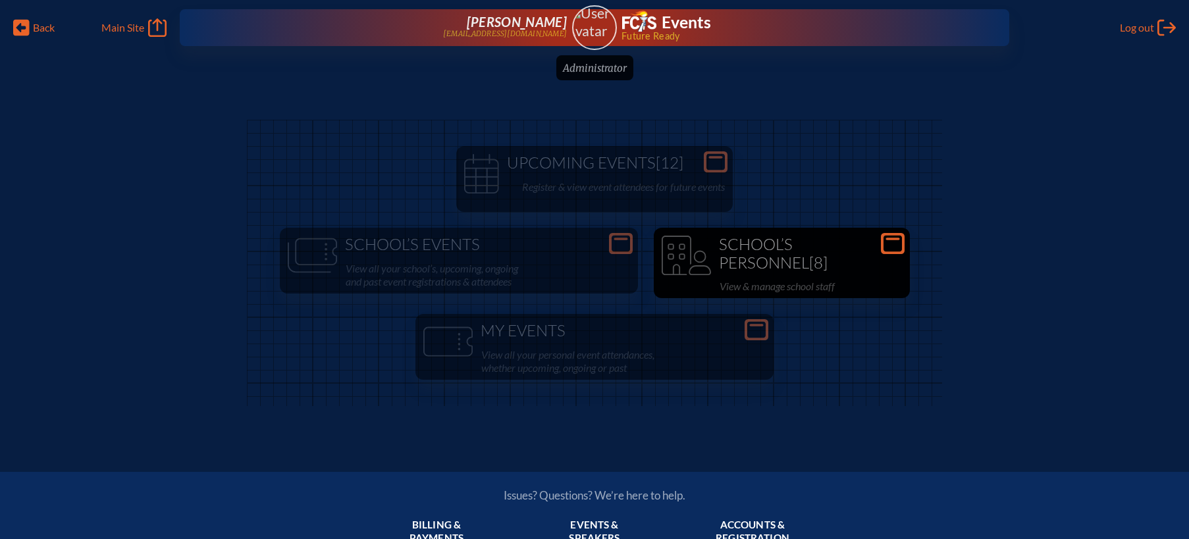
click at [598, 29] on img at bounding box center [594, 22] width 56 height 35
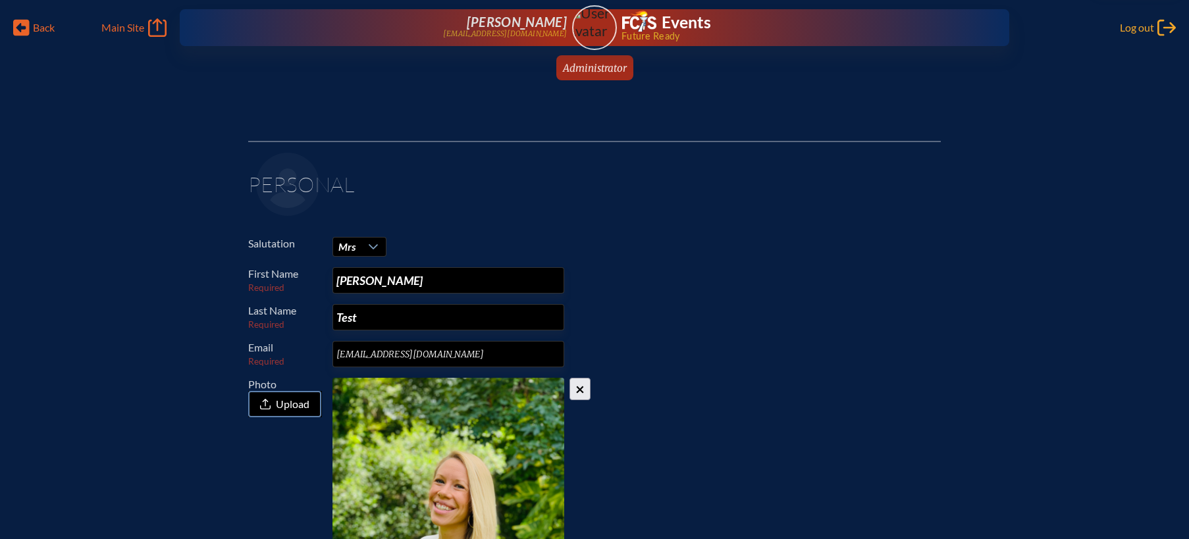
click at [1122, 24] on span "Log out" at bounding box center [1137, 27] width 34 height 13
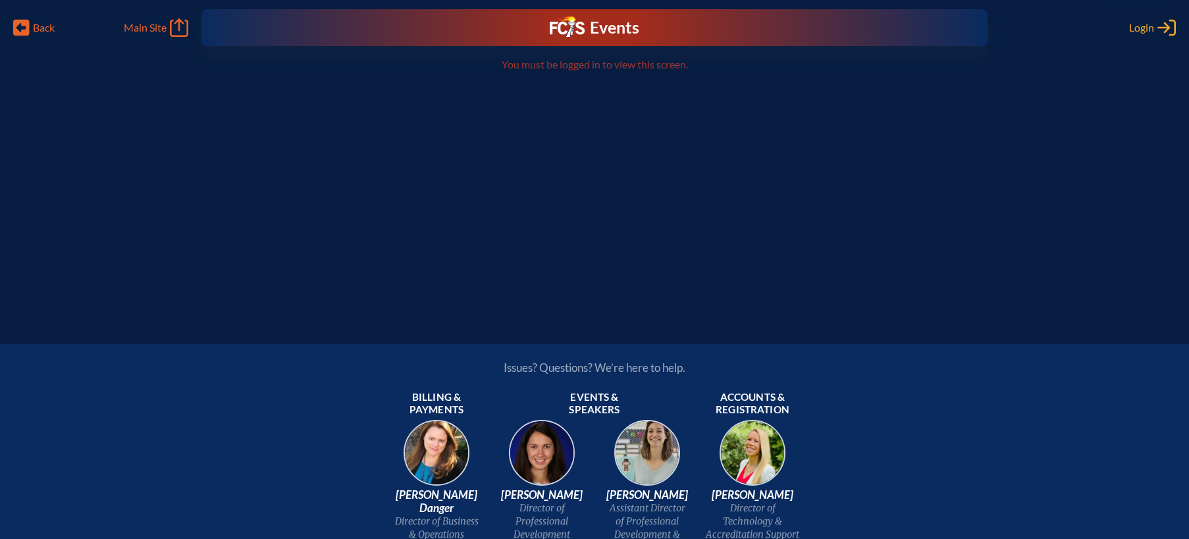
type input "[EMAIL_ADDRESS][DOMAIN_NAME]"
click at [1129, 24] on span "Login" at bounding box center [1141, 27] width 25 height 13
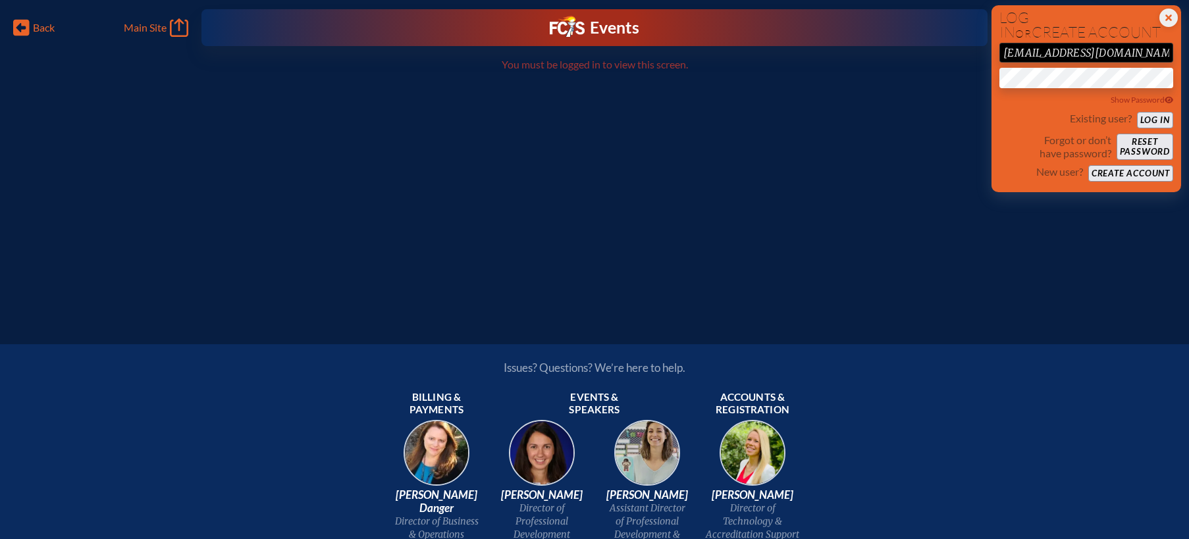
click at [332, 34] on div "Events Future Ready" at bounding box center [594, 27] width 786 height 37
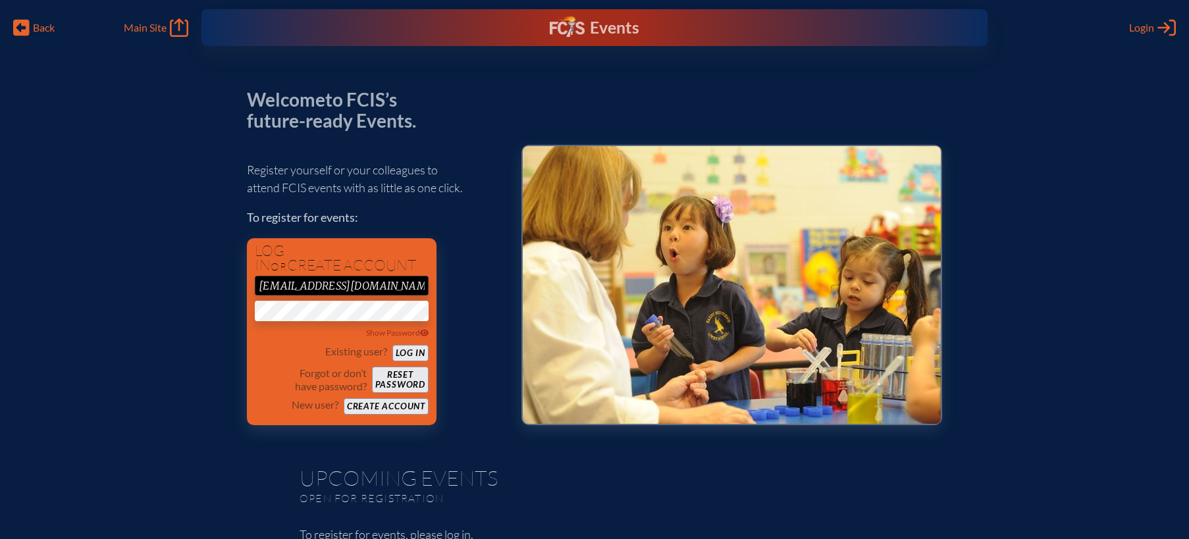
drag, startPoint x: 263, startPoint y: 285, endPoint x: 446, endPoint y: 285, distance: 183.0
click at [446, 285] on div "Register yourself or your colleagues to attend FCIS events with as little as on…" at bounding box center [373, 287] width 253 height 276
type input "[EMAIL_ADDRESS][DOMAIN_NAME]"
click at [475, 288] on div "Register yourself or your colleagues to attend FCIS events with as little as on…" at bounding box center [373, 287] width 253 height 276
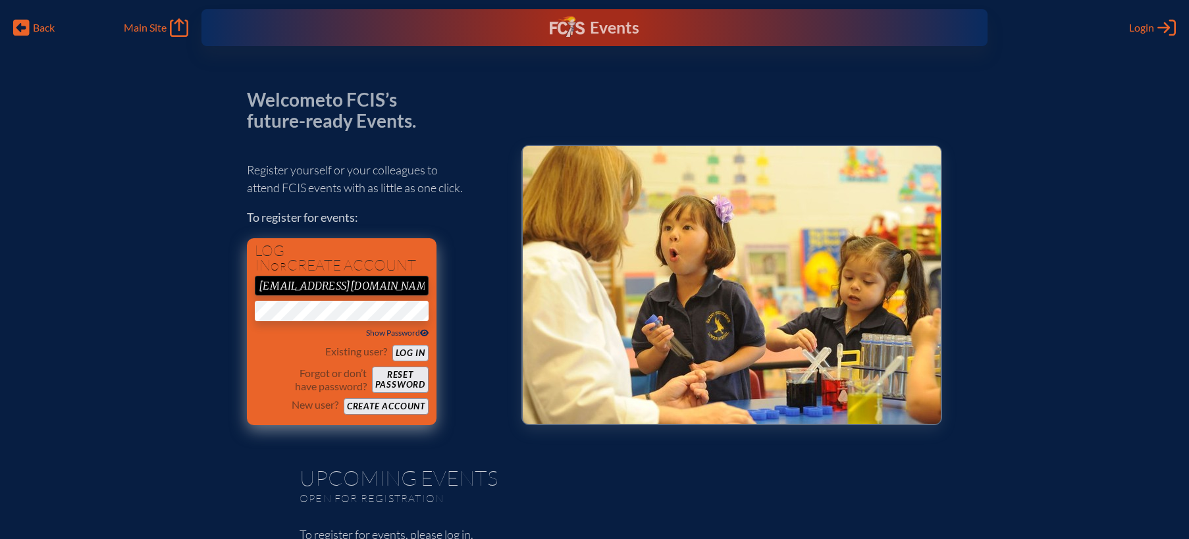
click at [422, 330] on icon at bounding box center [424, 332] width 9 height 7
click at [467, 308] on div "Register yourself or your colleagues to attend FCIS events with as little as on…" at bounding box center [373, 287] width 253 height 276
click at [395, 331] on span "Hide Password" at bounding box center [397, 333] width 61 height 10
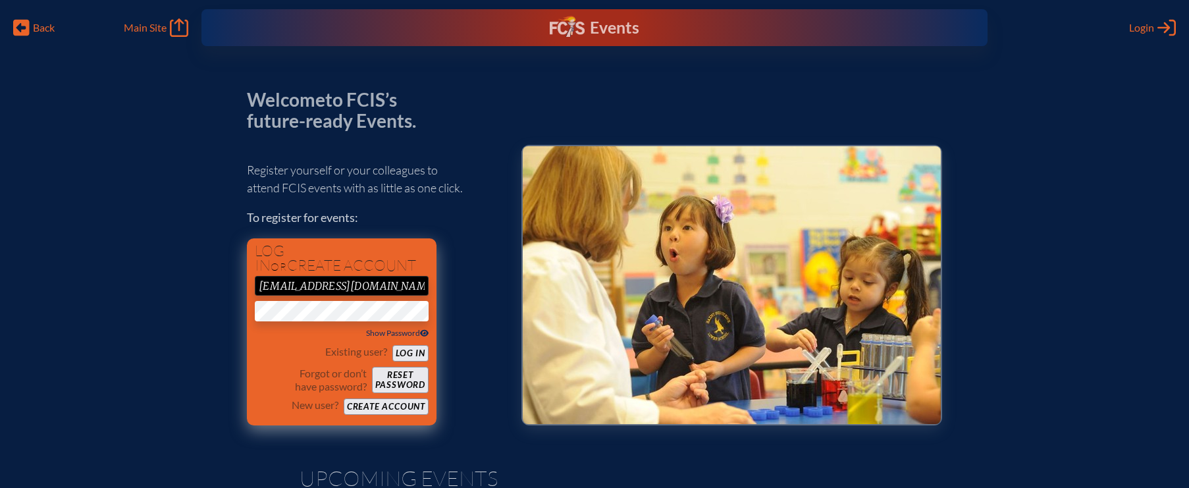
click at [415, 351] on button "Log in" at bounding box center [410, 353] width 36 height 16
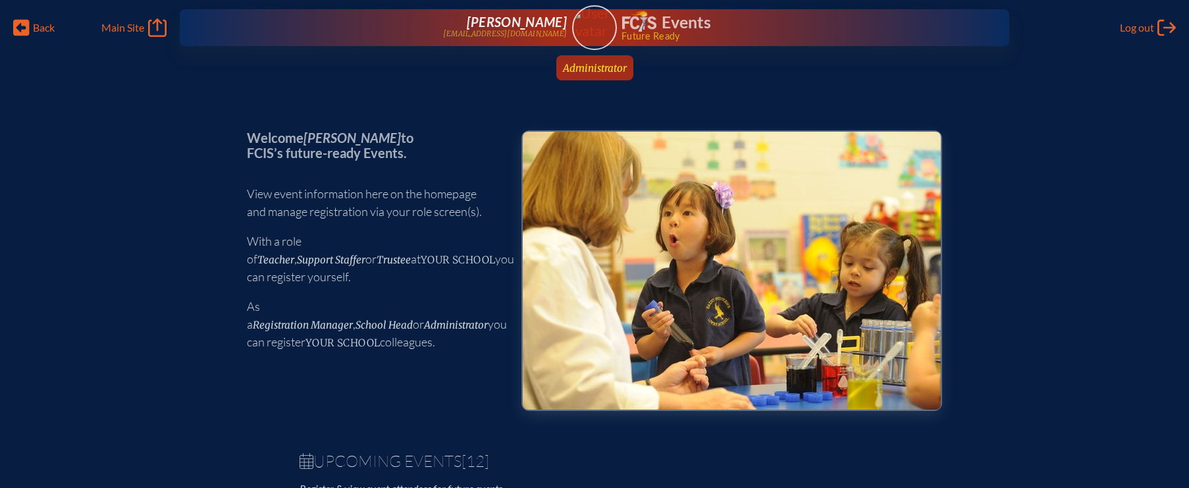
click at [602, 72] on span "Administrator" at bounding box center [595, 68] width 64 height 13
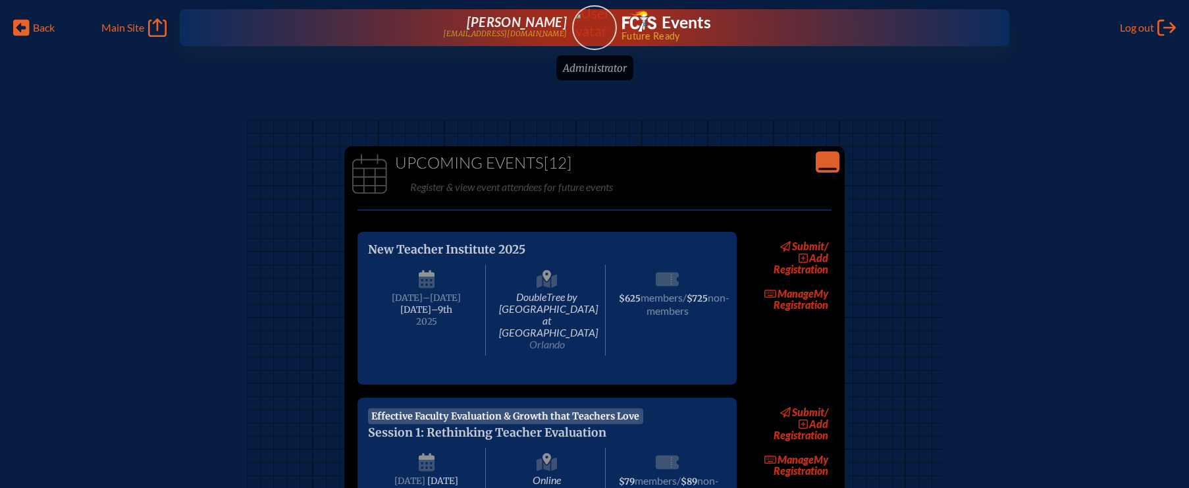
click at [824, 161] on icon "Close Console" at bounding box center [827, 162] width 18 height 18
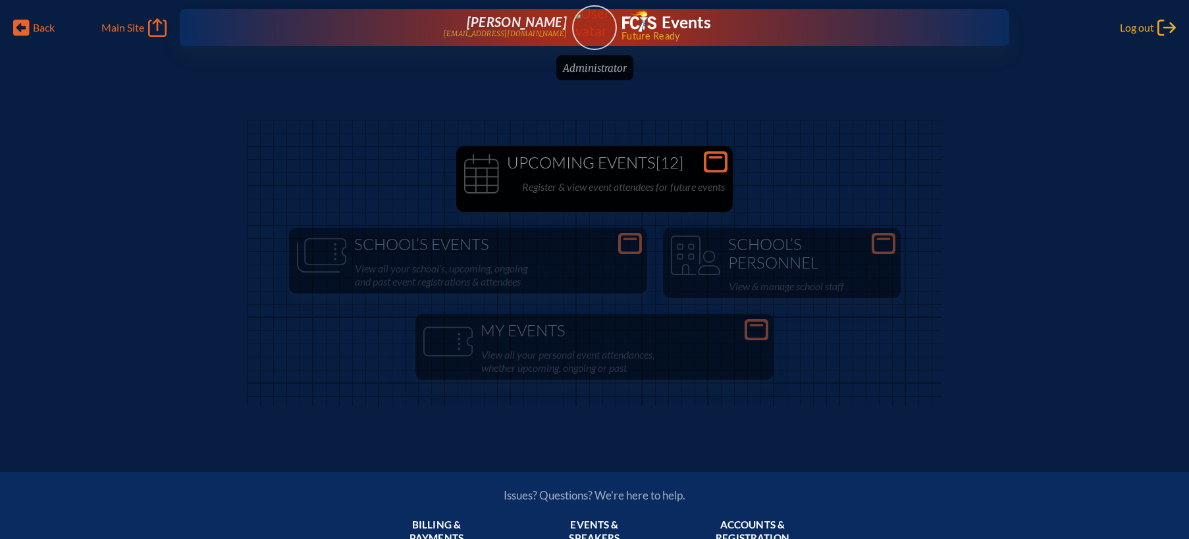
click at [1124, 22] on span "Log out" at bounding box center [1137, 27] width 34 height 13
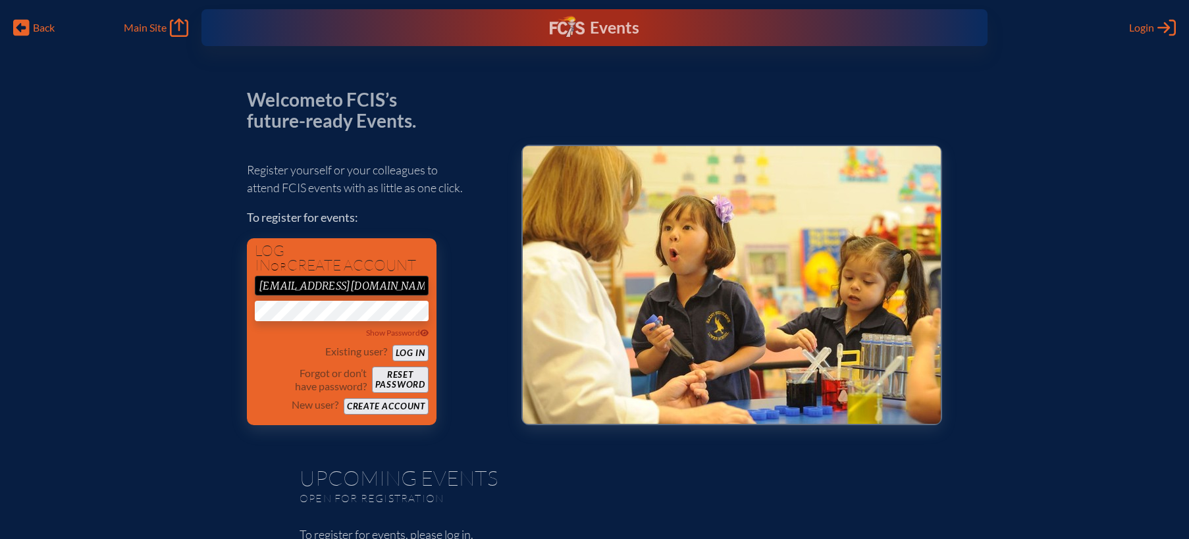
drag, startPoint x: 263, startPoint y: 286, endPoint x: 454, endPoint y: 286, distance: 190.9
click at [454, 286] on div "Register yourself or your colleagues to attend FCIS events with as little as on…" at bounding box center [373, 287] width 253 height 276
type input "evmcculloch@gmail.com"
click at [499, 269] on div "Register yourself or your colleagues to attend FCIS events with as little as on…" at bounding box center [373, 287] width 253 height 276
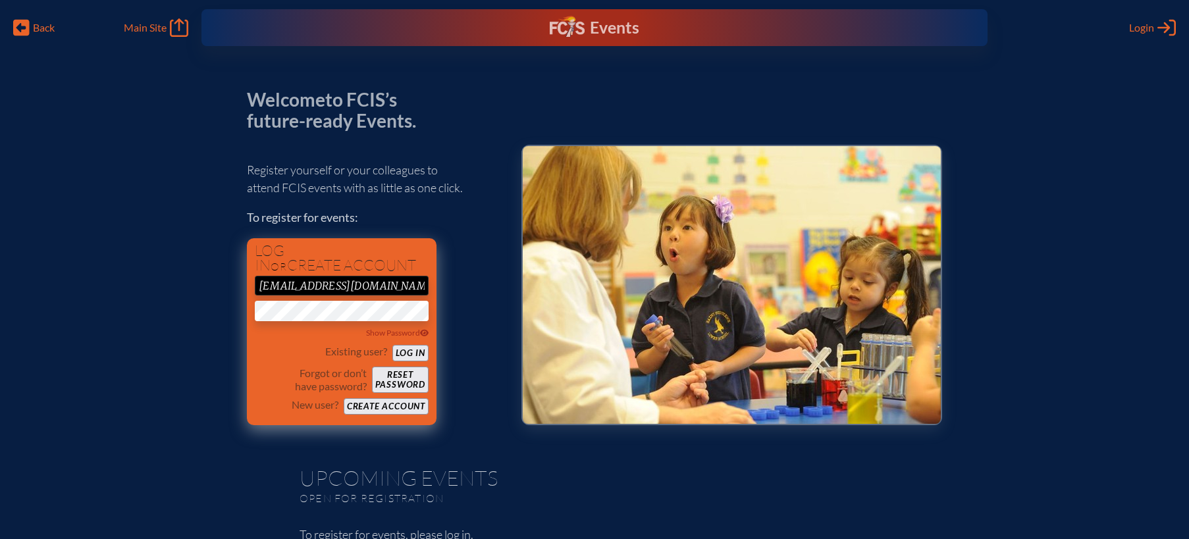
click at [423, 345] on div "Existing user? Log in" at bounding box center [342, 353] width 174 height 16
click at [428, 333] on icon at bounding box center [424, 332] width 9 height 7
click at [463, 313] on div "Register yourself or your colleagues to attend FCIS events with as little as on…" at bounding box center [373, 287] width 253 height 276
click at [421, 335] on icon at bounding box center [424, 333] width 10 height 8
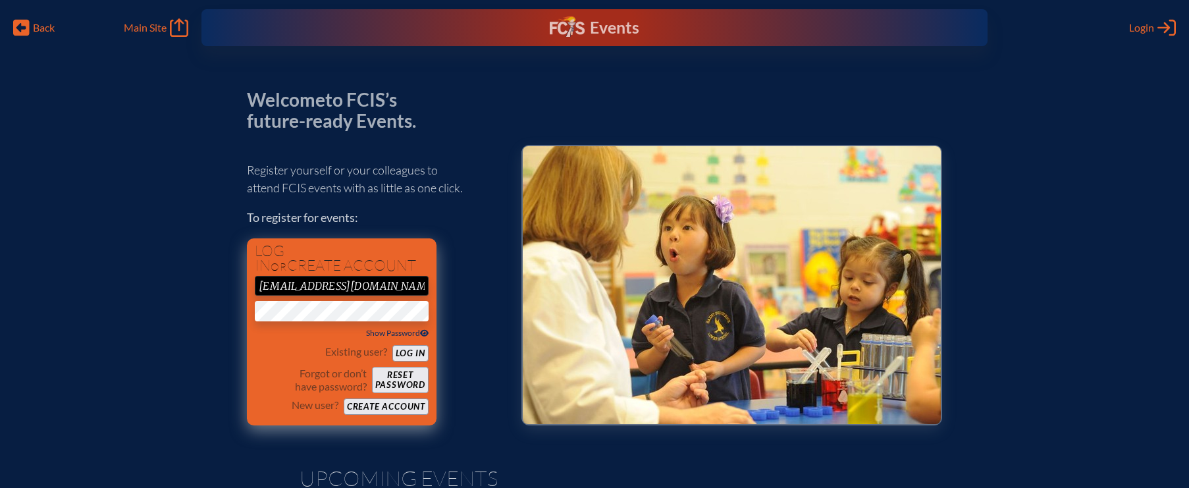
click at [404, 350] on button "Log in" at bounding box center [410, 353] width 36 height 16
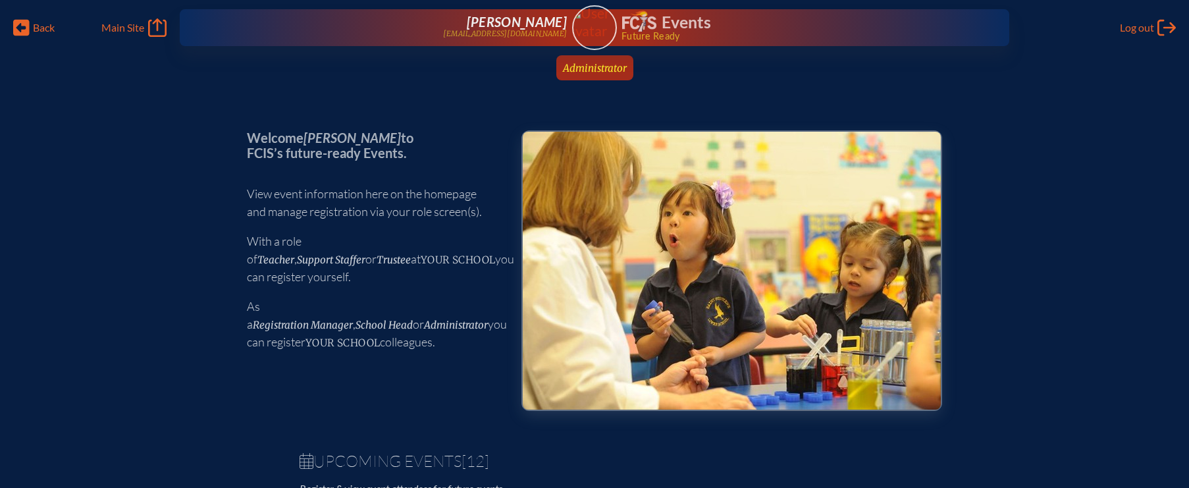
click at [600, 69] on span "Administrator" at bounding box center [595, 68] width 64 height 13
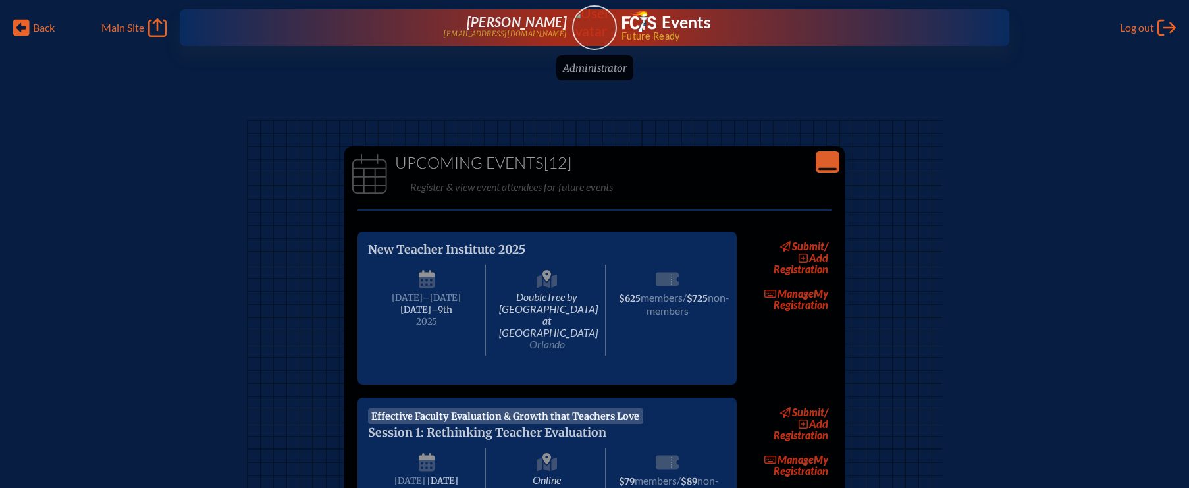
click at [831, 153] on icon "Close Console" at bounding box center [827, 162] width 18 height 18
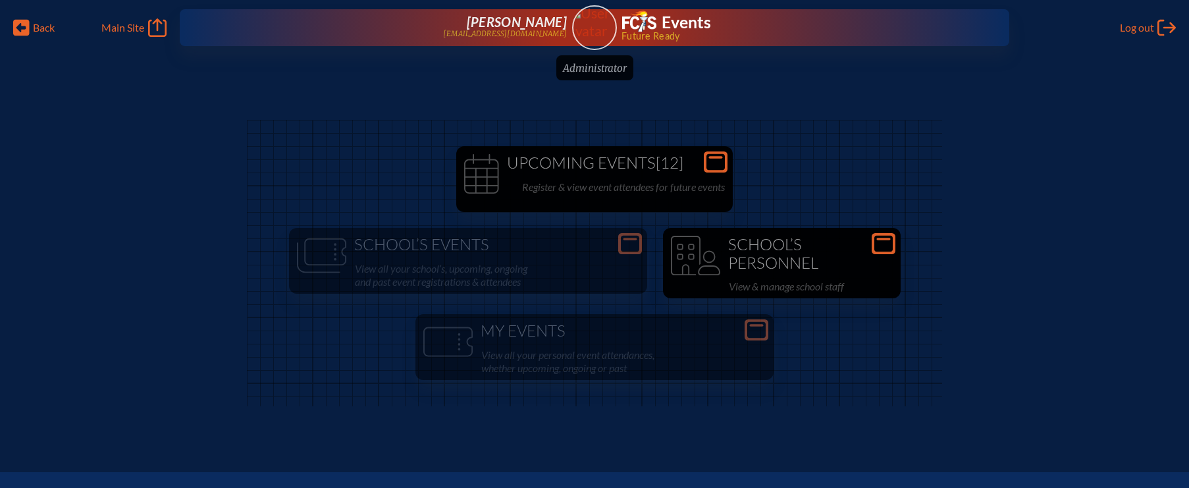
click at [755, 252] on h1 "School’s Personnel" at bounding box center [781, 254] width 227 height 36
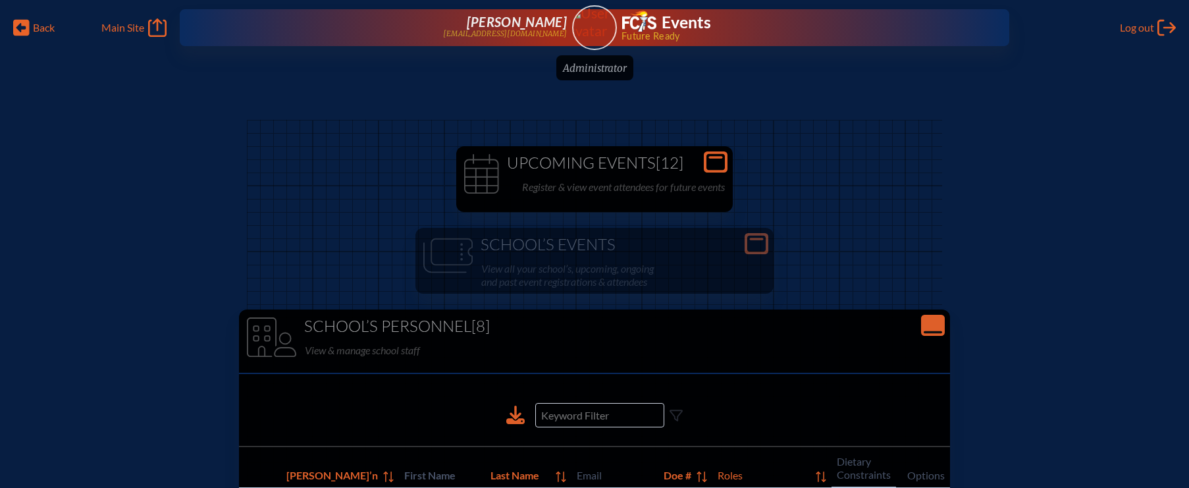
click at [924, 322] on icon "Close Console" at bounding box center [933, 325] width 18 height 18
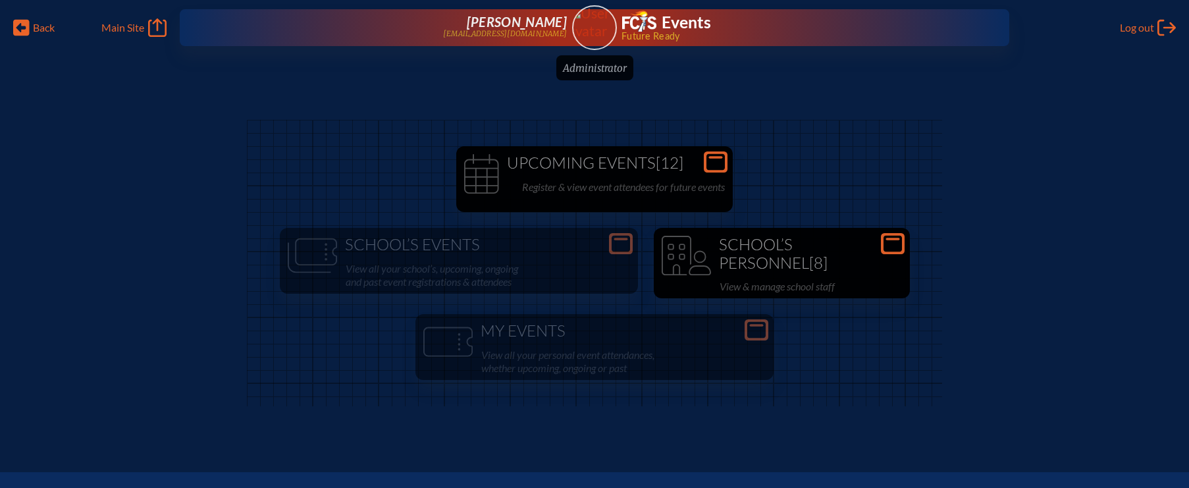
click at [626, 165] on h1 "Upcoming Events [12]" at bounding box center [594, 163] width 266 height 18
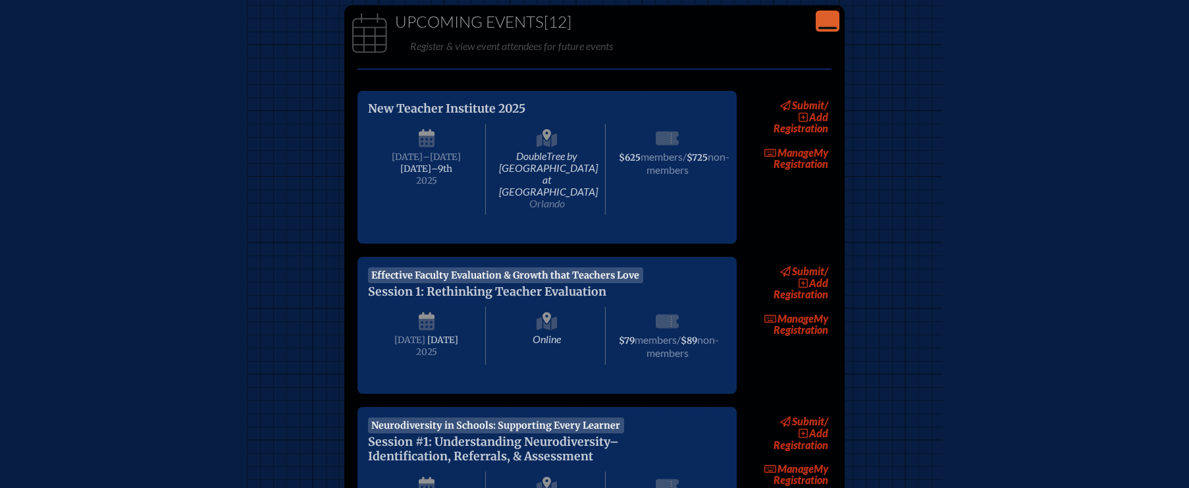
scroll to position [155, 0]
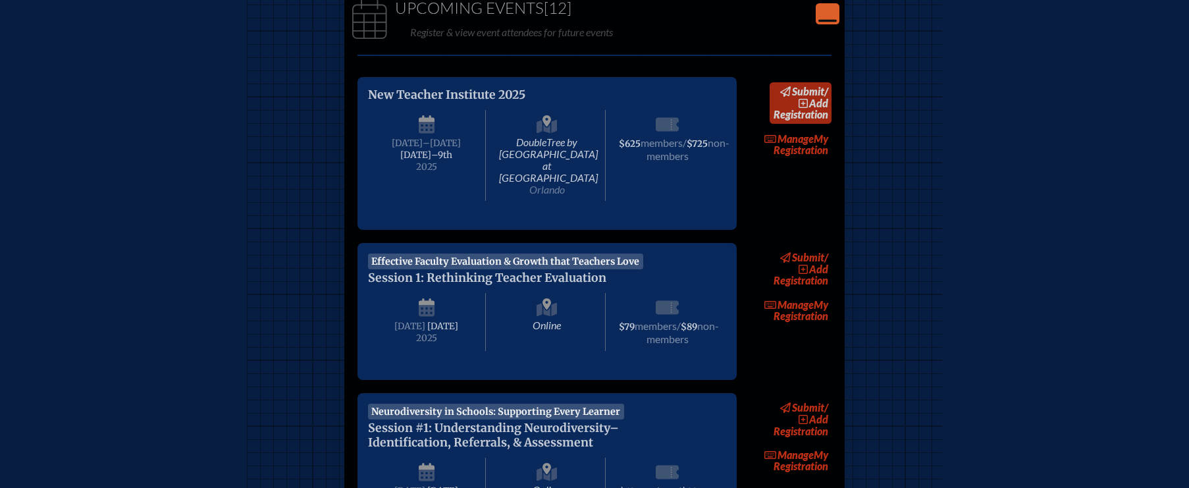
click at [824, 104] on span "add" at bounding box center [818, 103] width 19 height 13
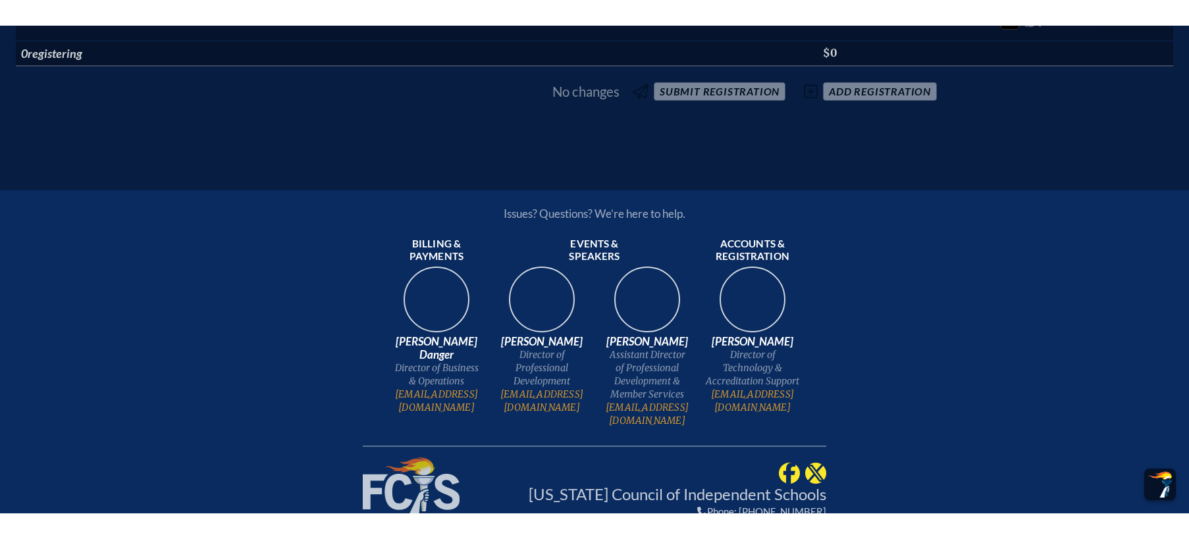
scroll to position [931, 0]
